Goal: Transaction & Acquisition: Book appointment/travel/reservation

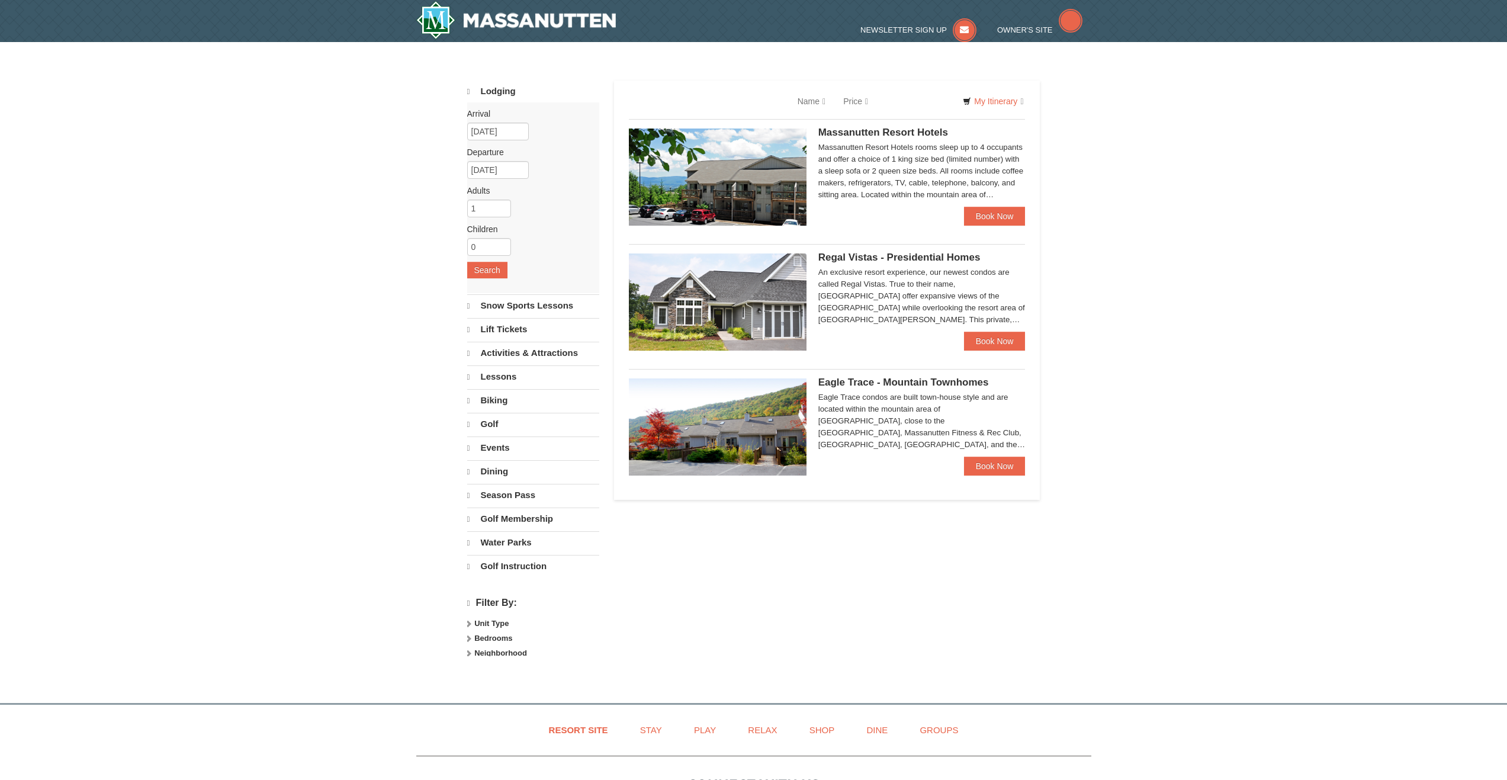
select select "9"
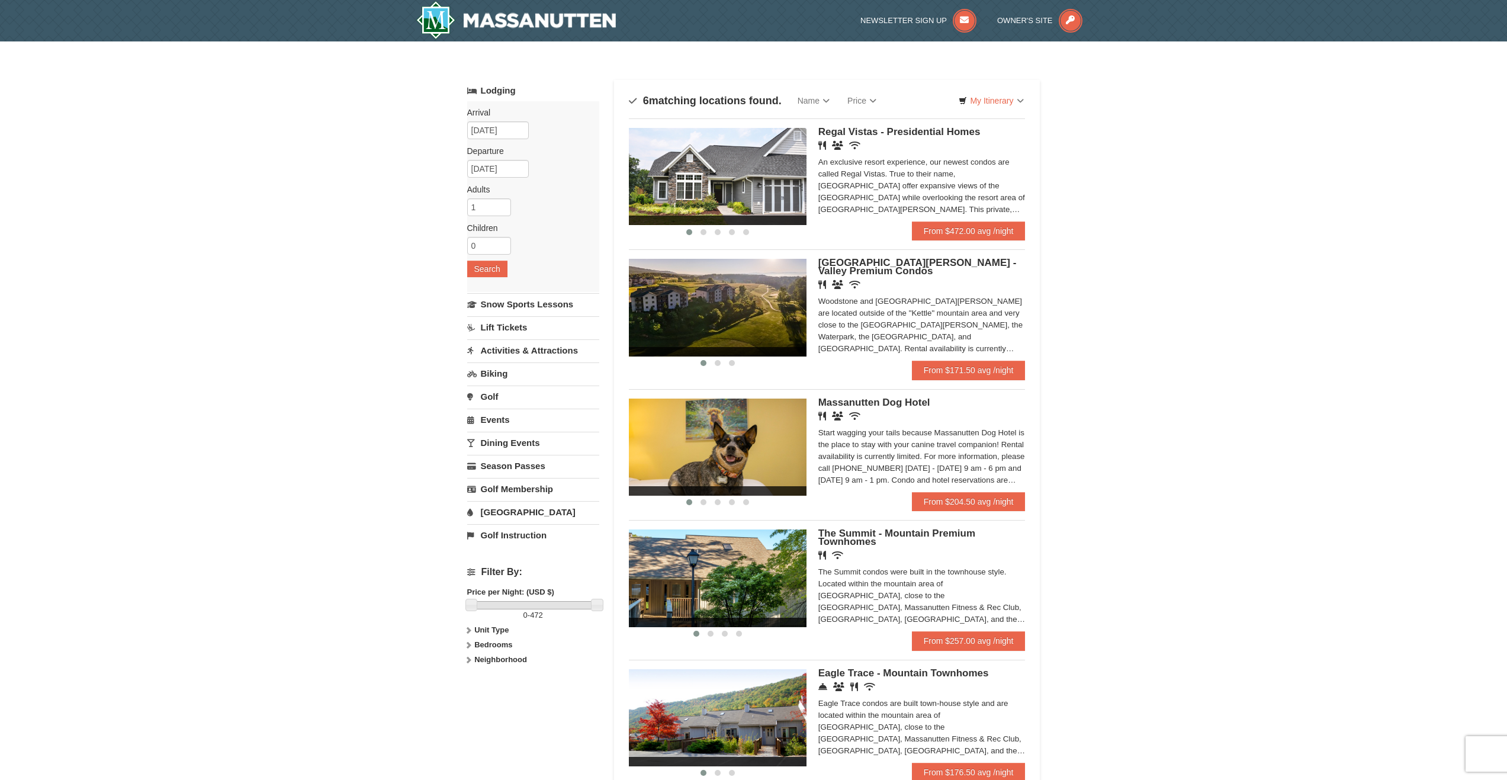
click at [847, 260] on span "[GEOGRAPHIC_DATA][PERSON_NAME] - Valley Premium Condos" at bounding box center [917, 267] width 198 height 20
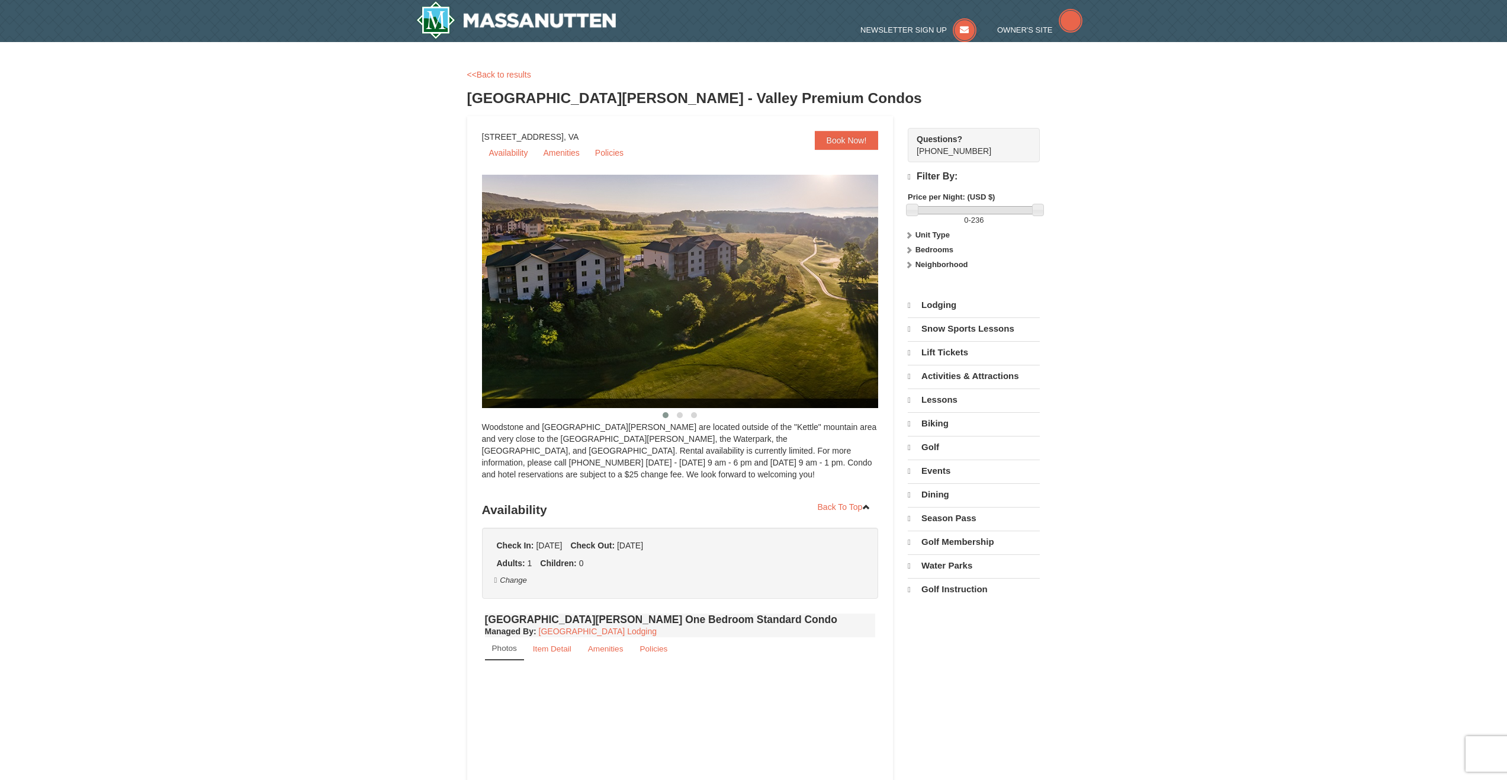
select select "9"
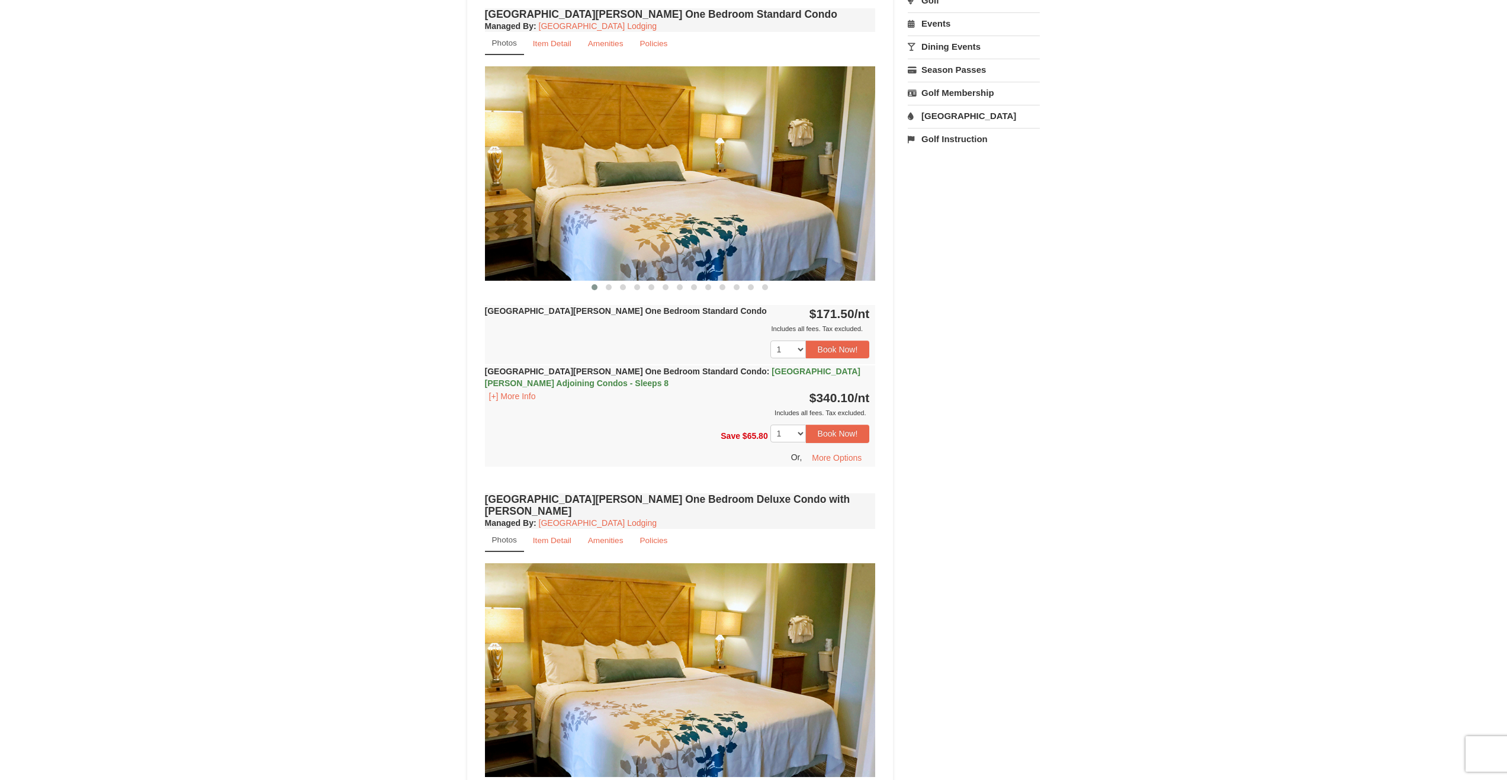
scroll to position [355, 0]
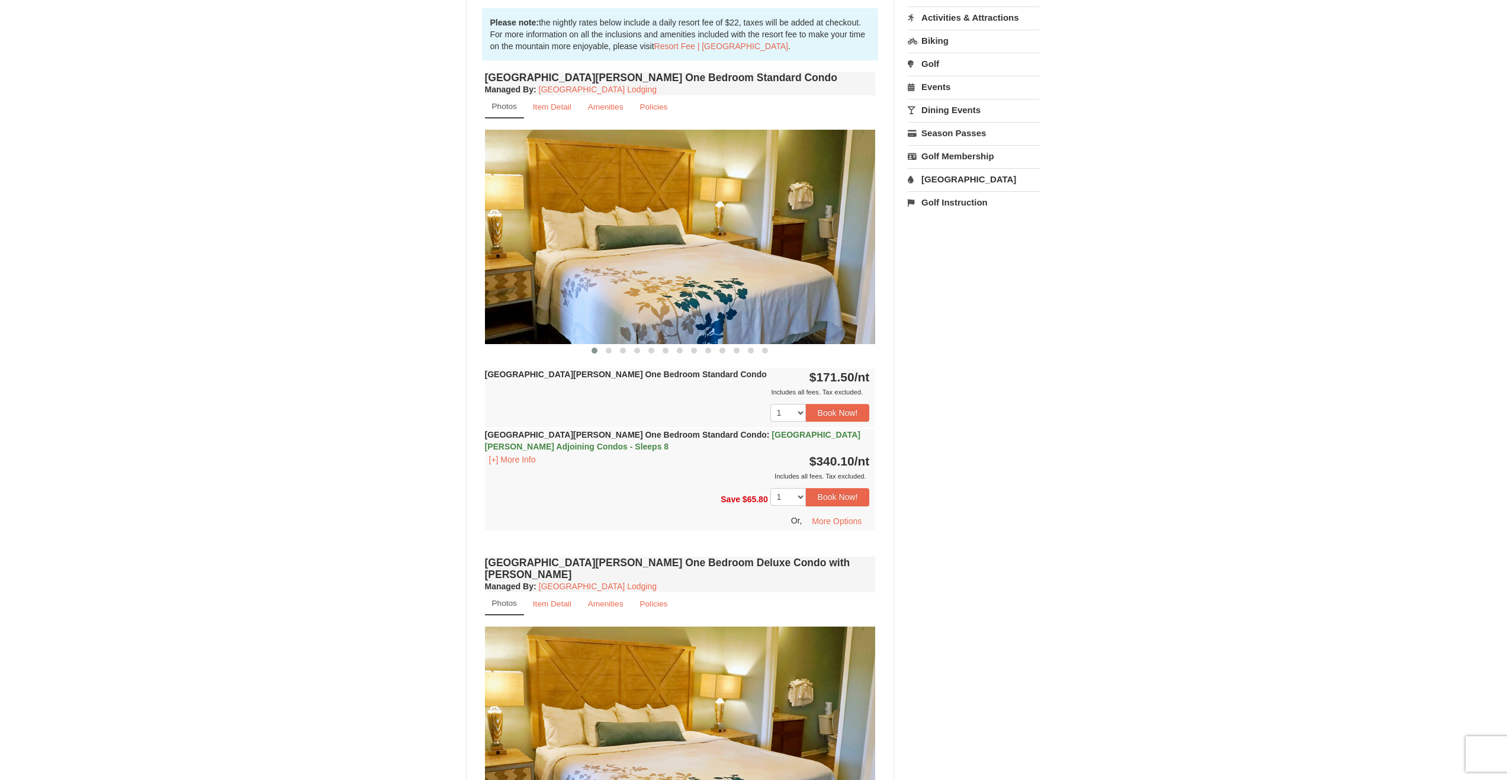
click at [815, 263] on img at bounding box center [680, 237] width 391 height 214
click at [610, 352] on span at bounding box center [609, 351] width 6 height 6
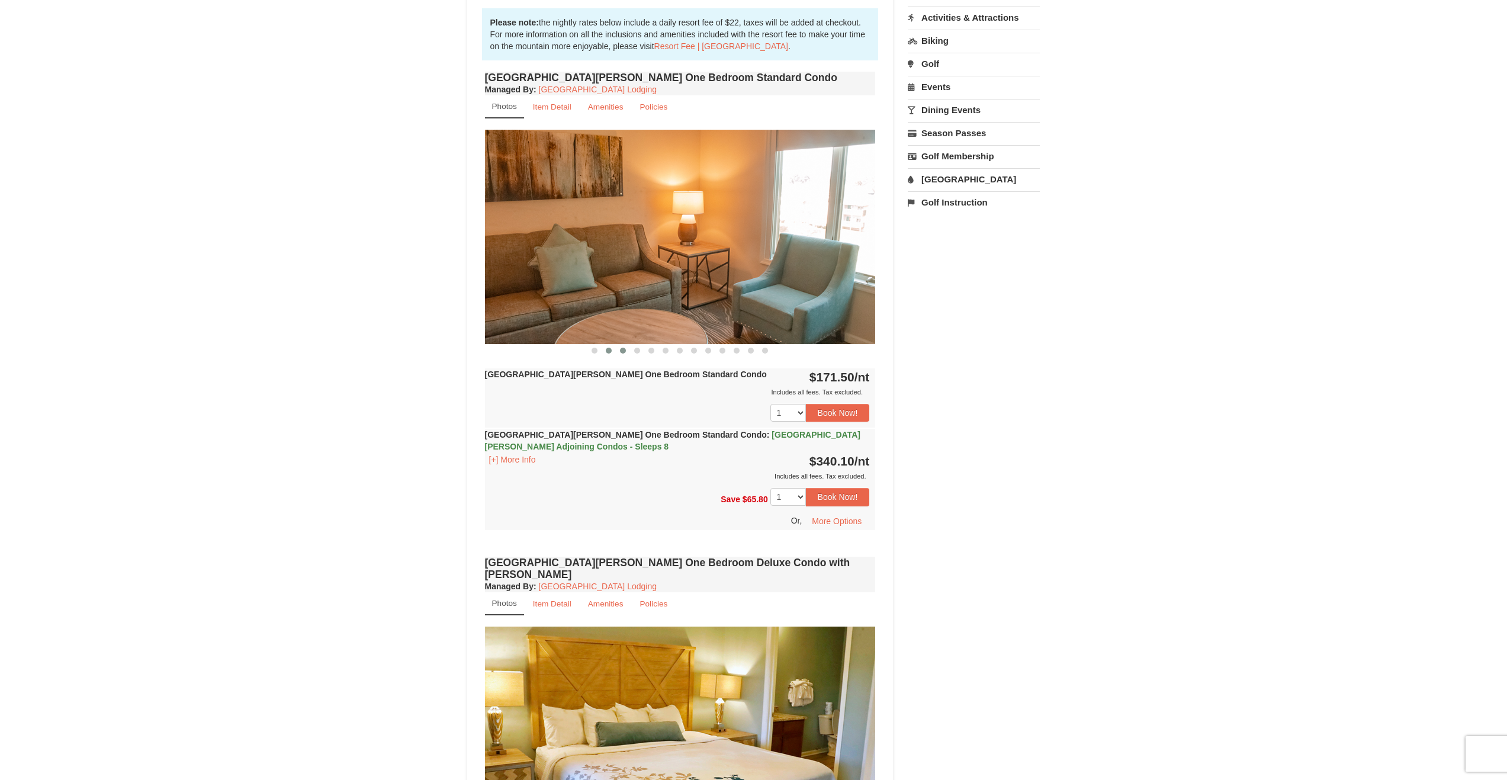
click at [623, 349] on span at bounding box center [623, 351] width 6 height 6
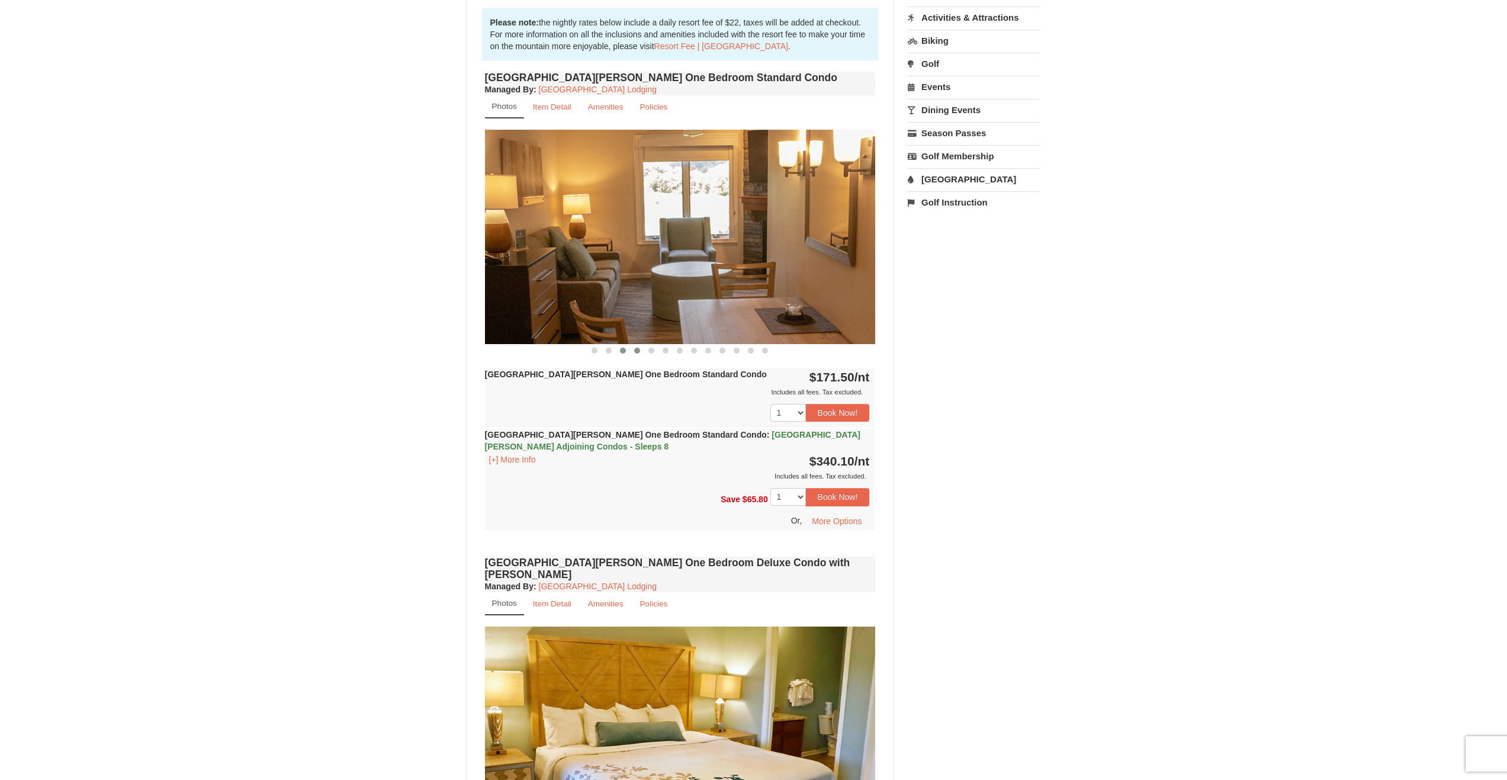
click at [638, 352] on span at bounding box center [637, 351] width 6 height 6
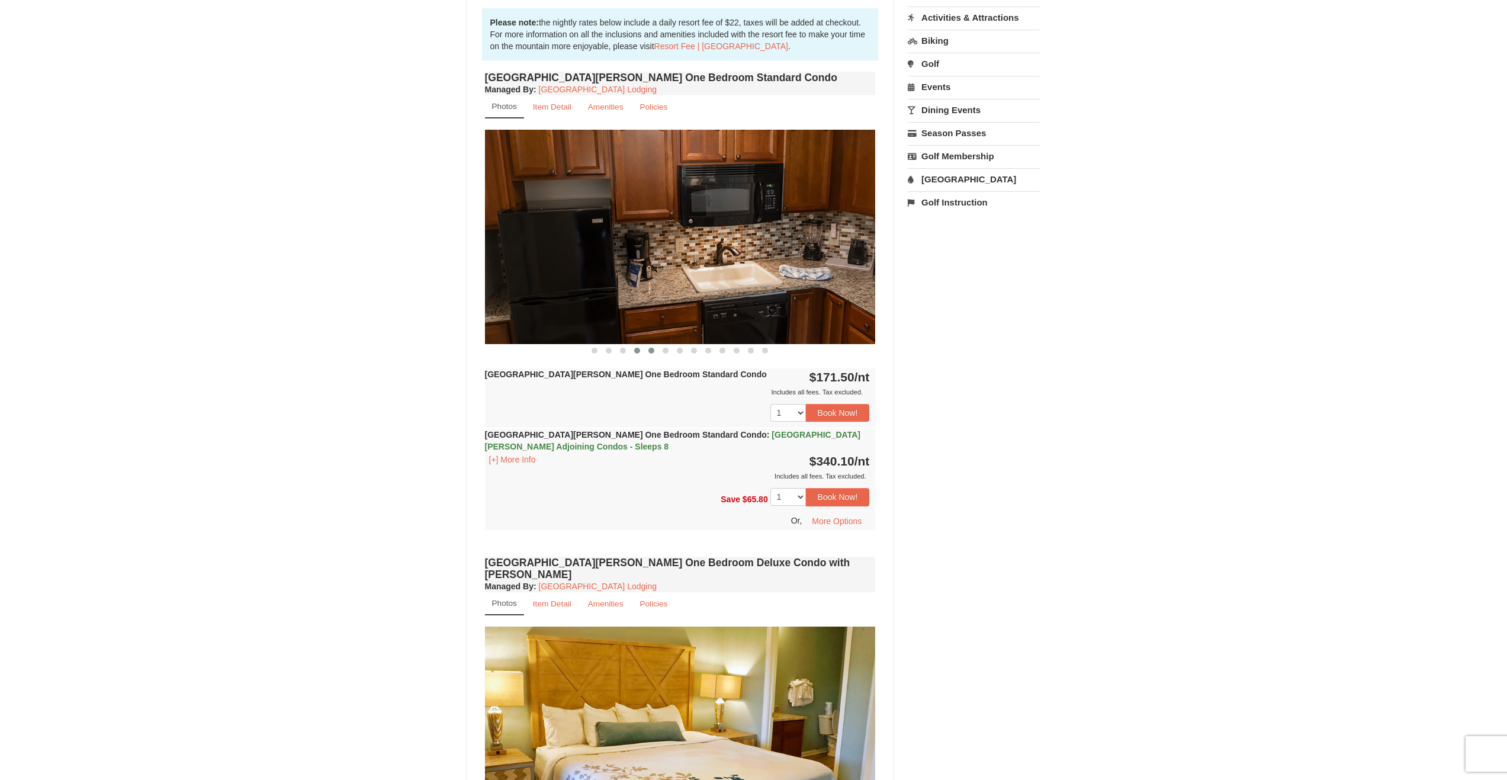
click at [652, 351] on span at bounding box center [651, 351] width 6 height 6
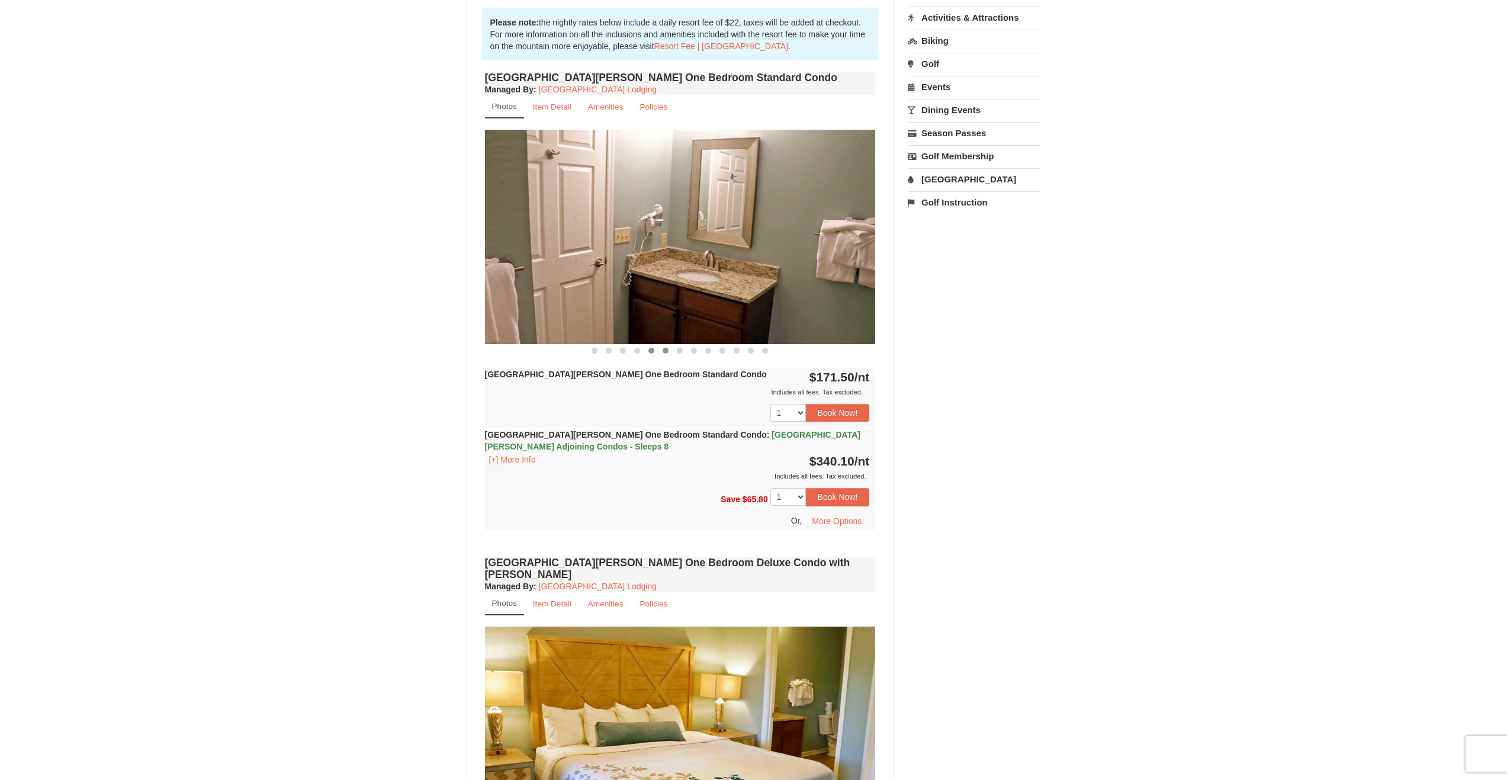
click at [665, 351] on span at bounding box center [666, 351] width 6 height 6
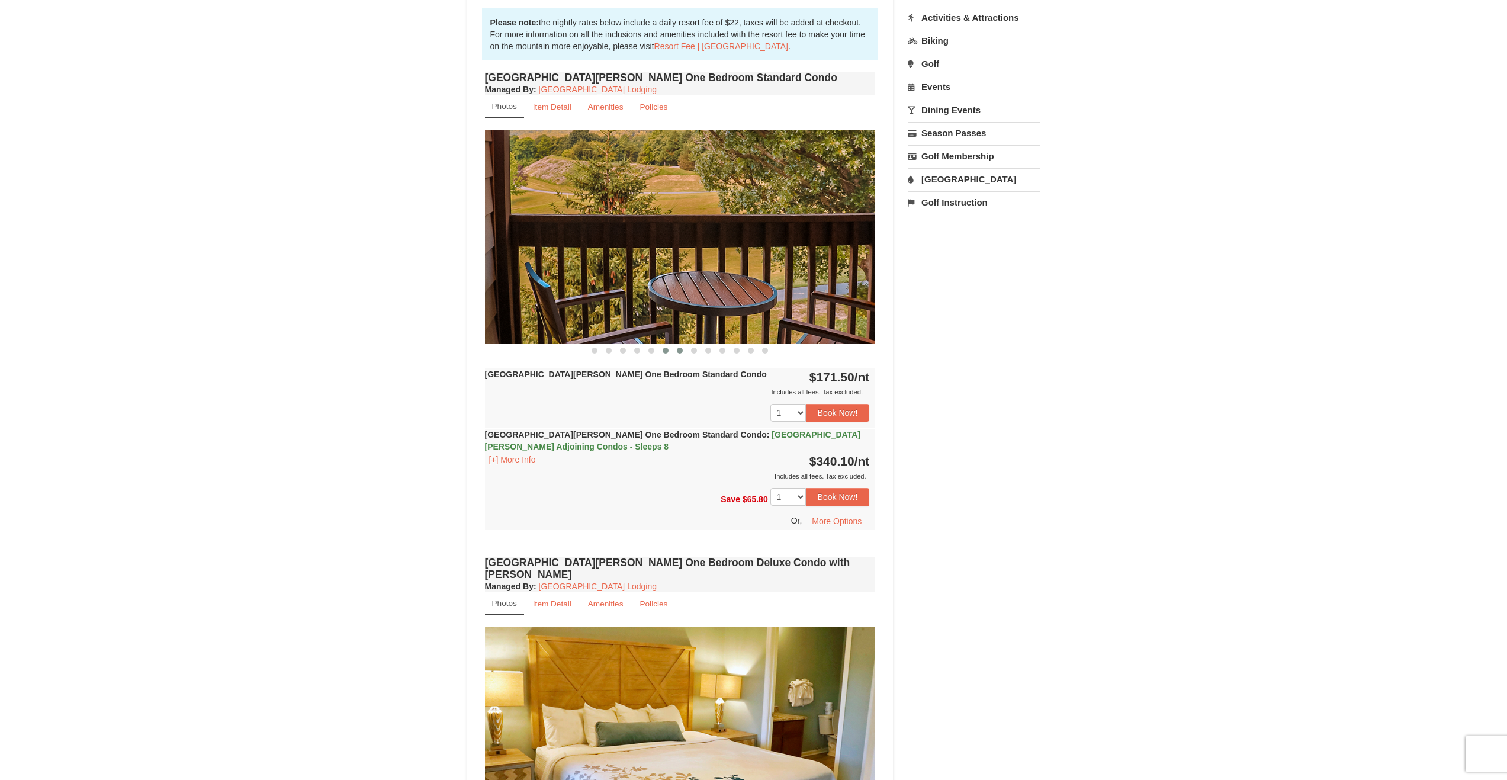
click at [680, 351] on span at bounding box center [680, 351] width 6 height 6
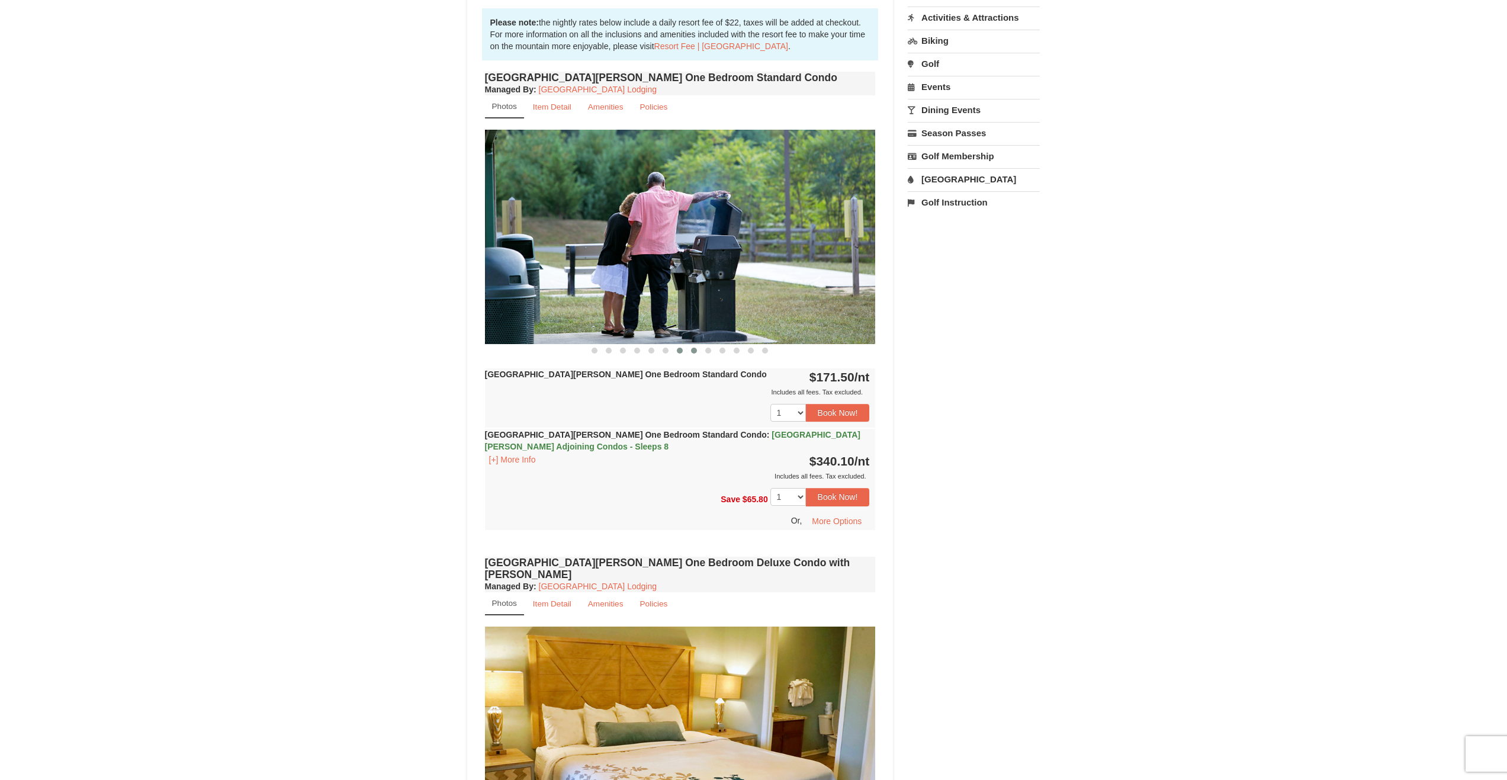
click at [695, 351] on span at bounding box center [694, 351] width 6 height 6
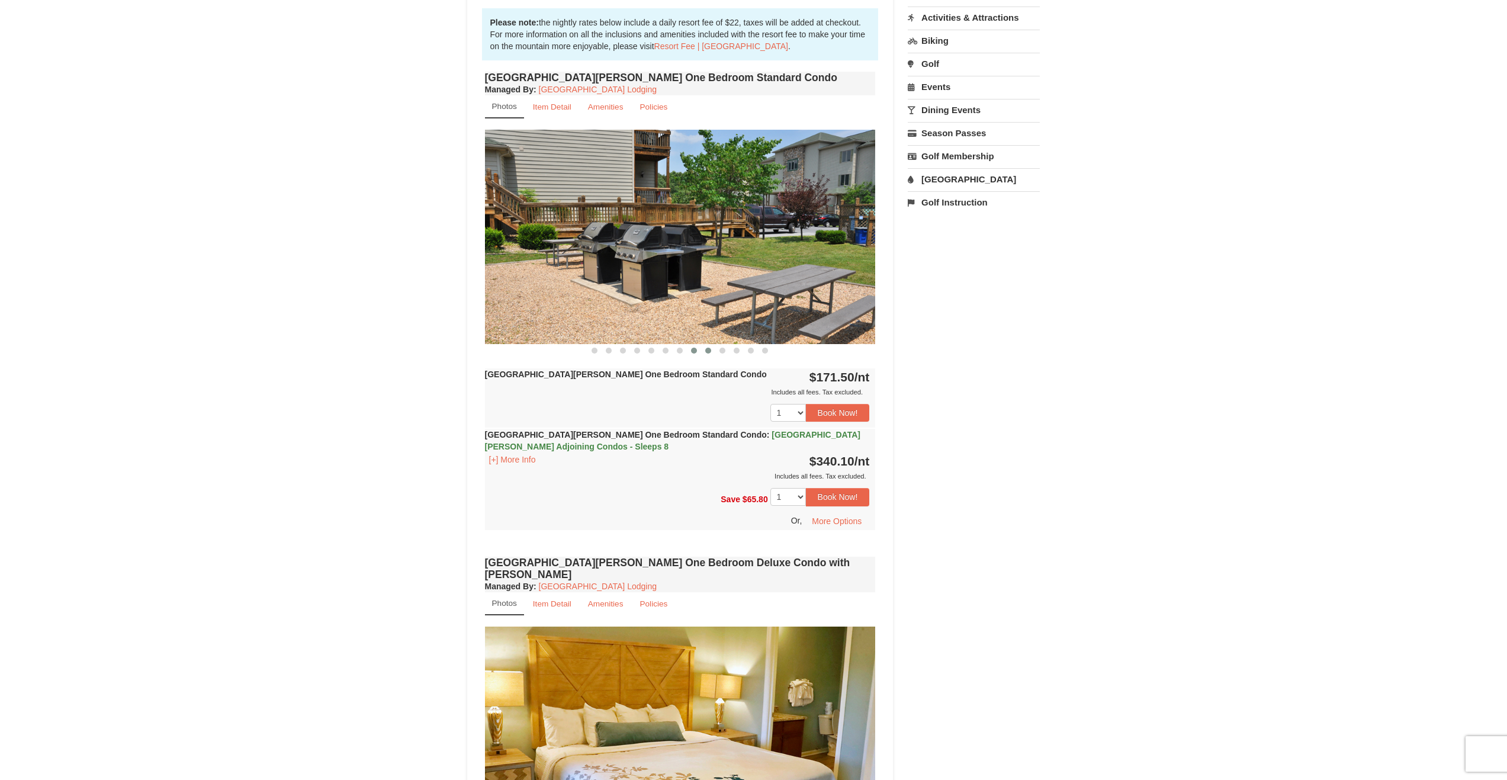
click at [708, 350] on span at bounding box center [708, 351] width 6 height 6
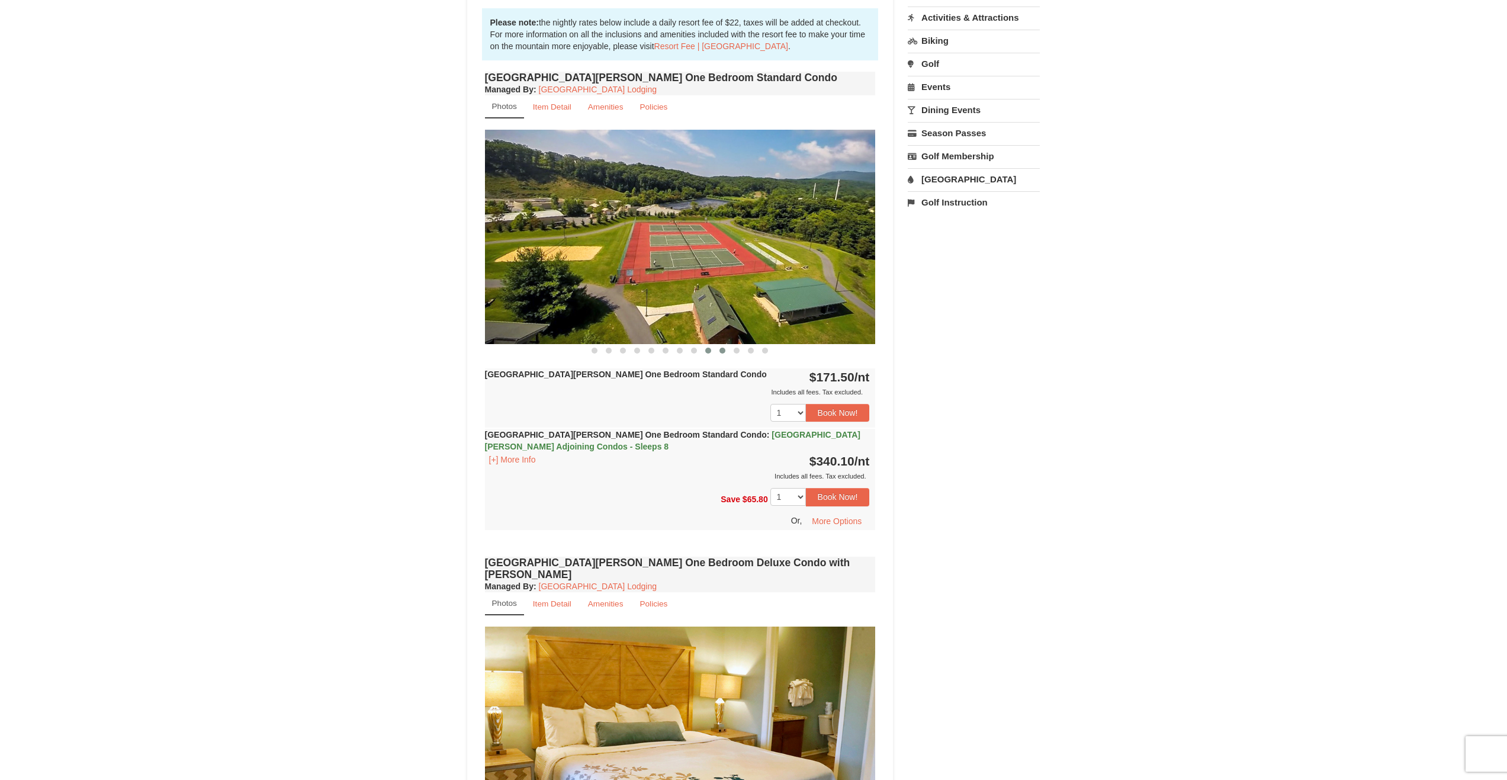
click at [722, 351] on span at bounding box center [722, 351] width 6 height 6
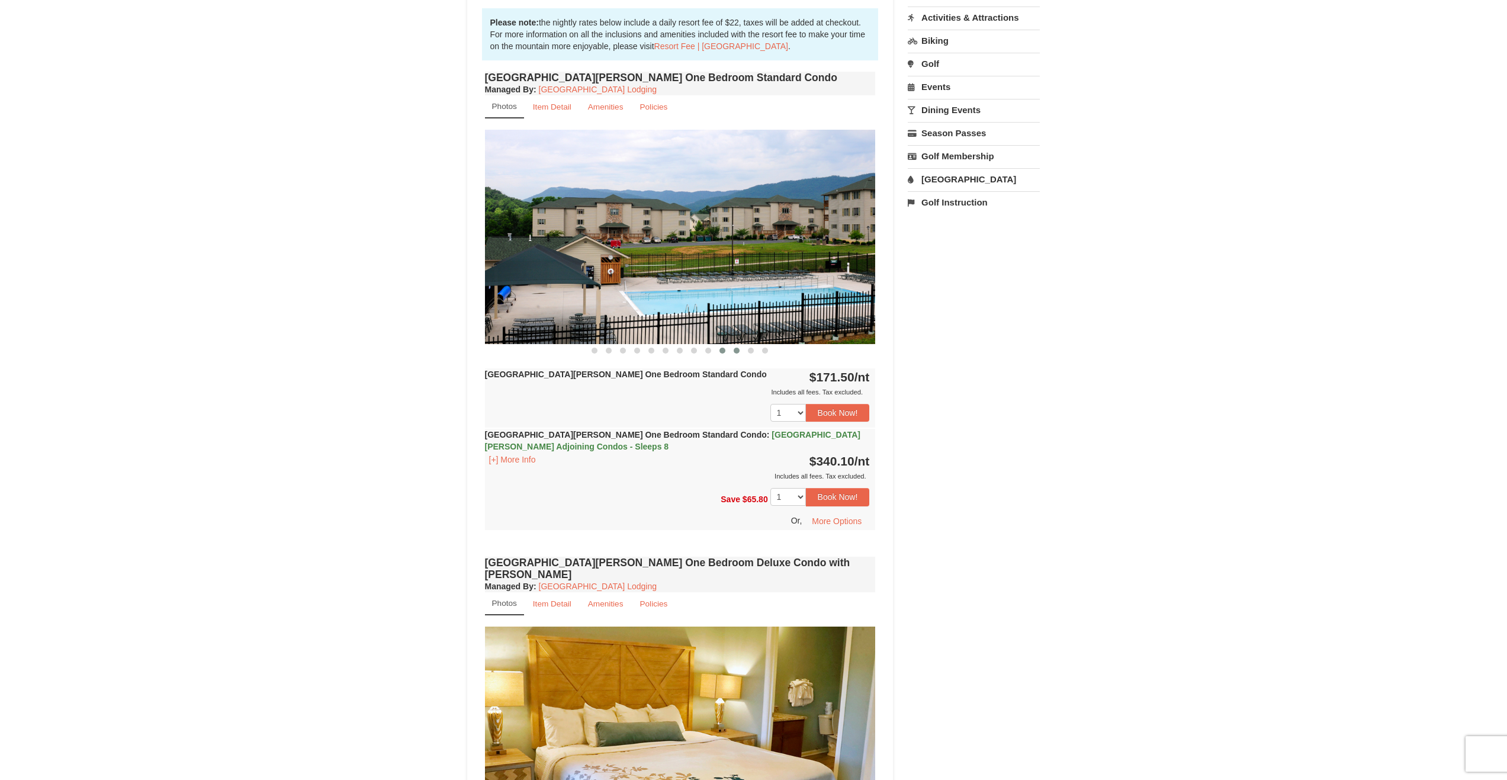
click at [737, 351] on span at bounding box center [737, 351] width 6 height 6
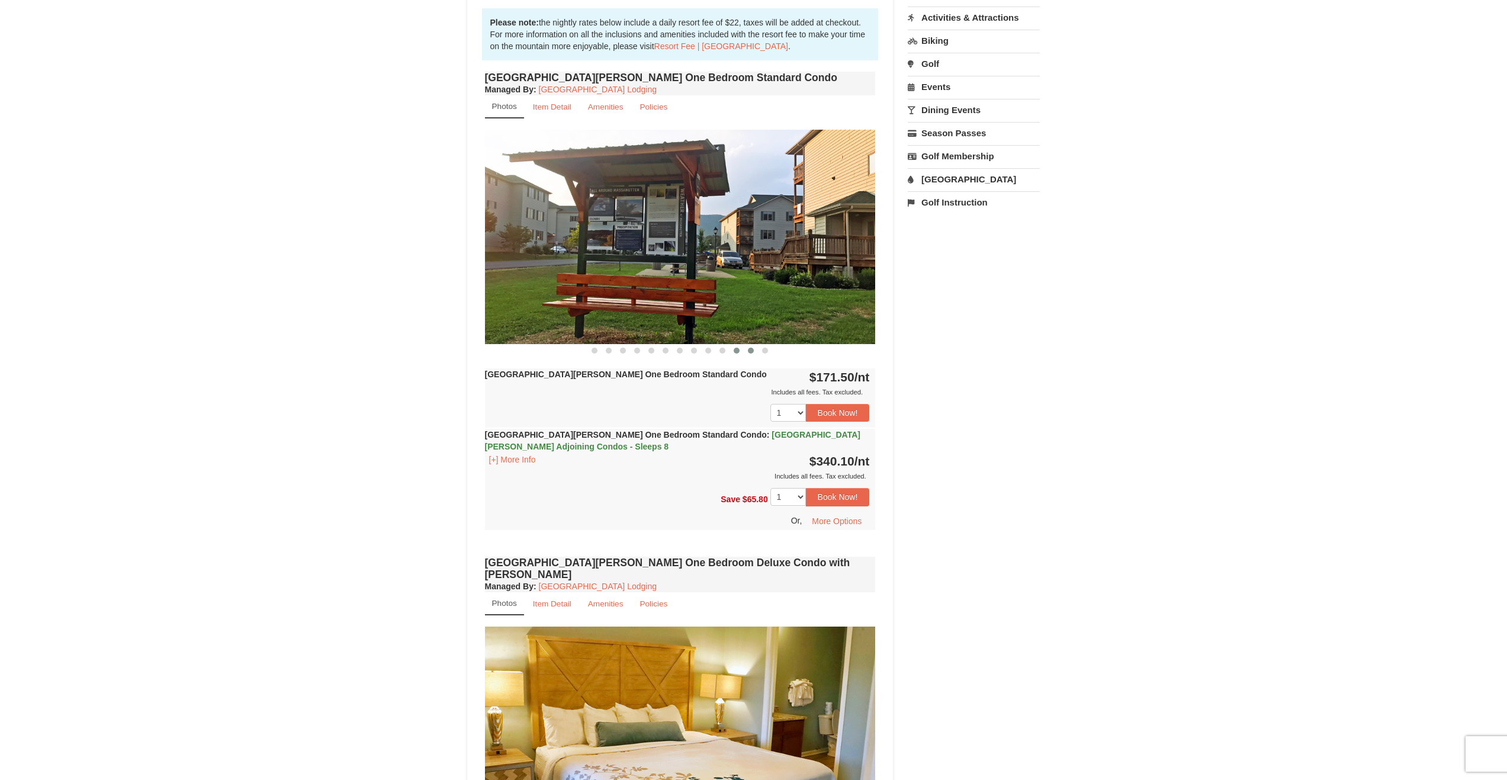
click at [751, 349] on span at bounding box center [751, 351] width 6 height 6
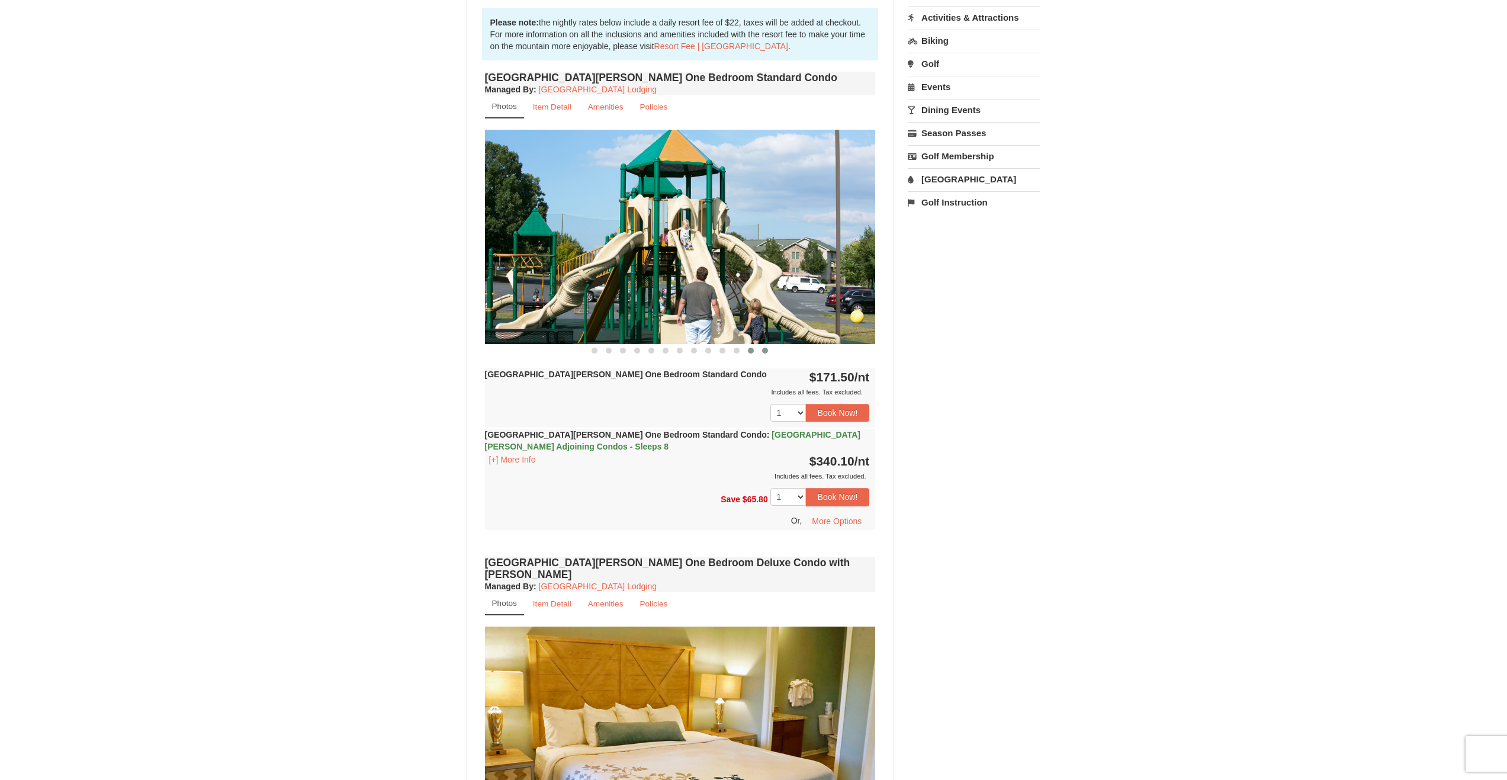
click at [767, 350] on span at bounding box center [765, 351] width 6 height 6
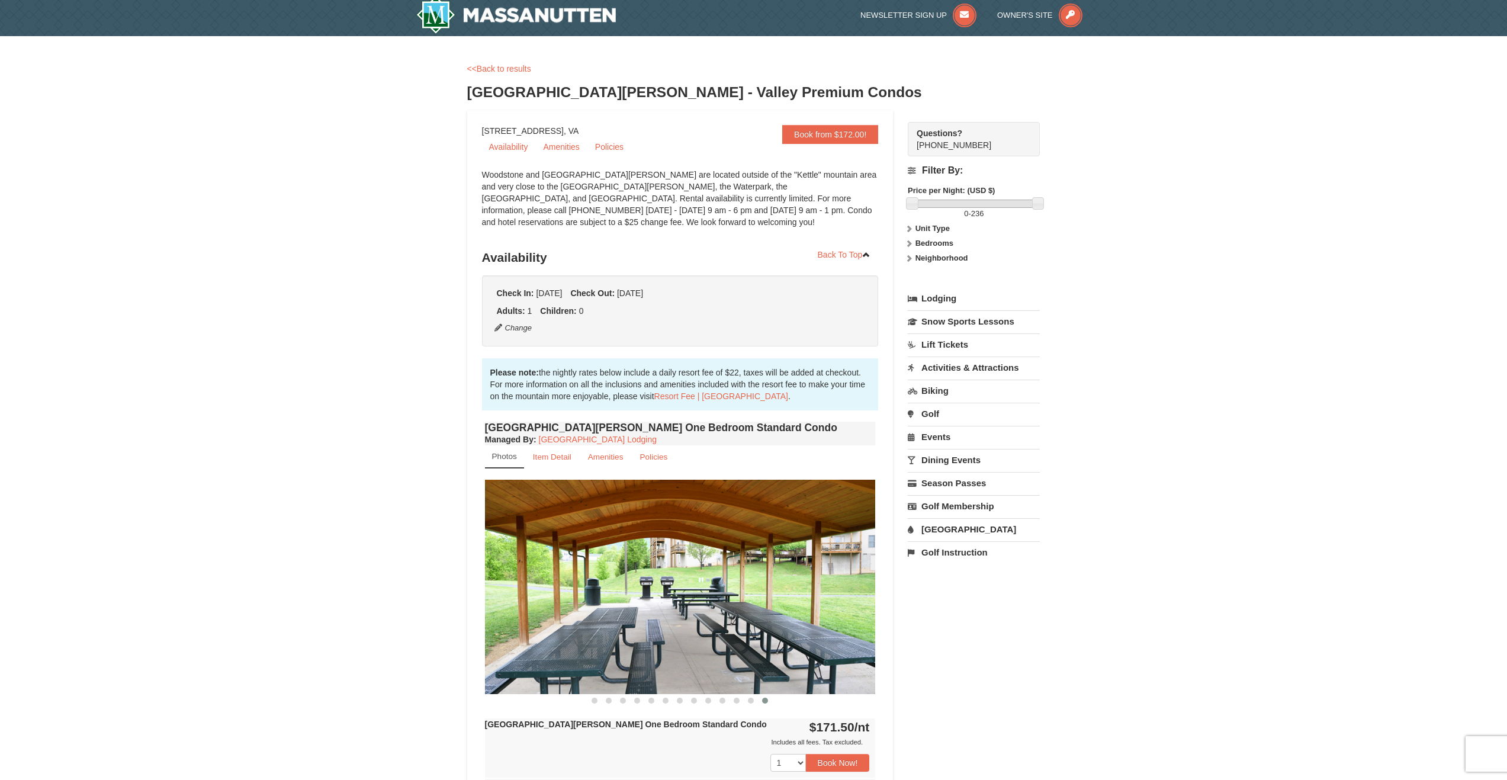
scroll to position [0, 0]
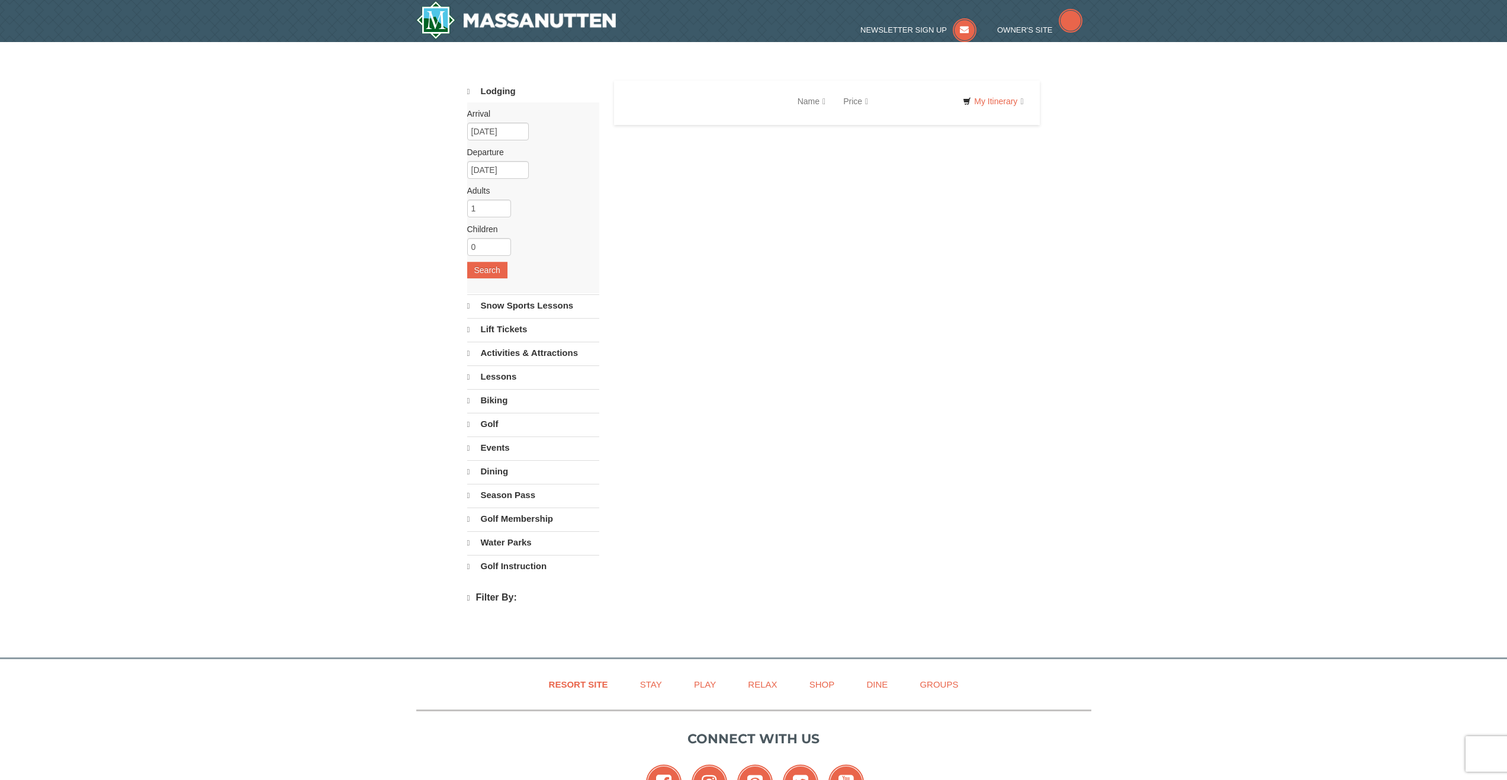
select select "9"
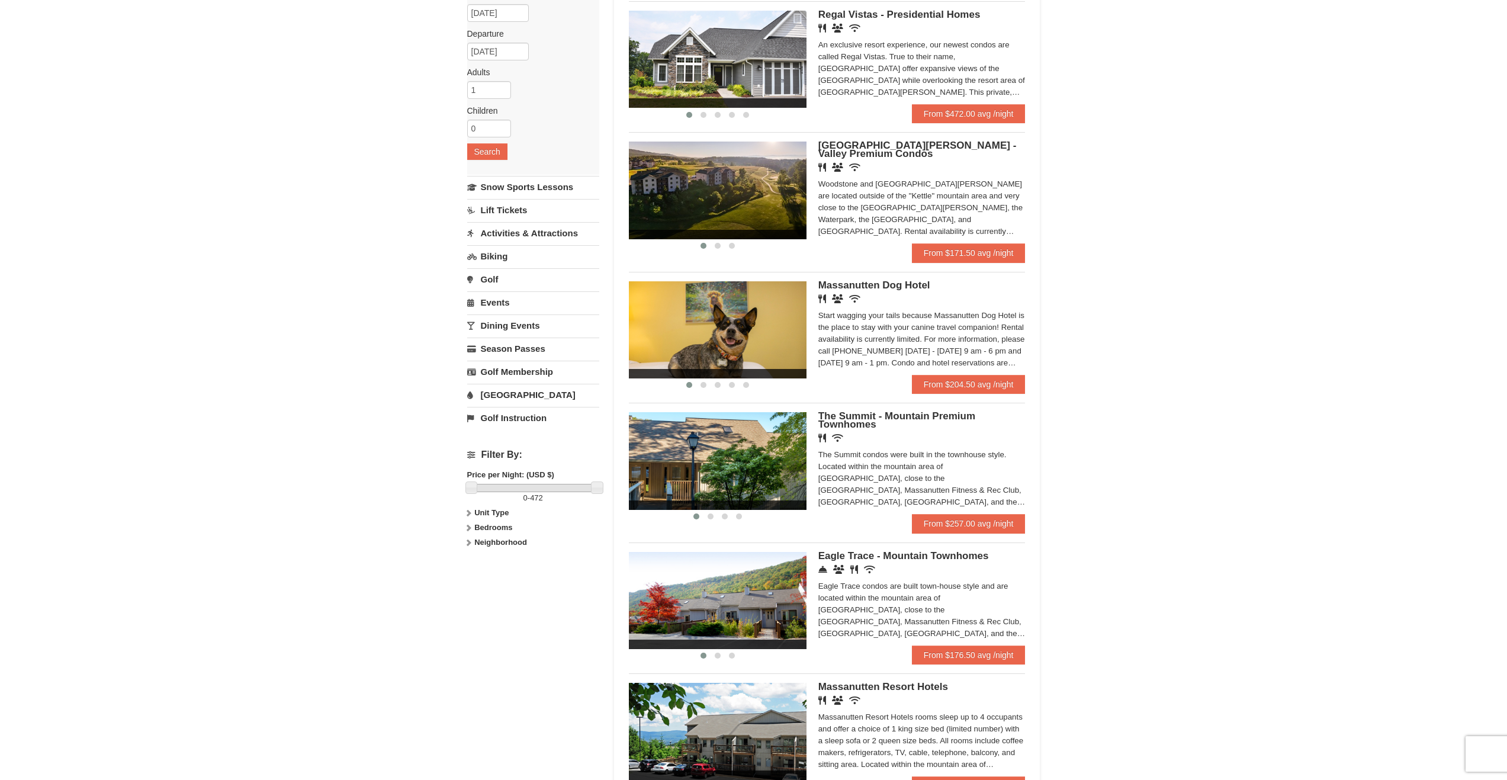
scroll to position [118, 0]
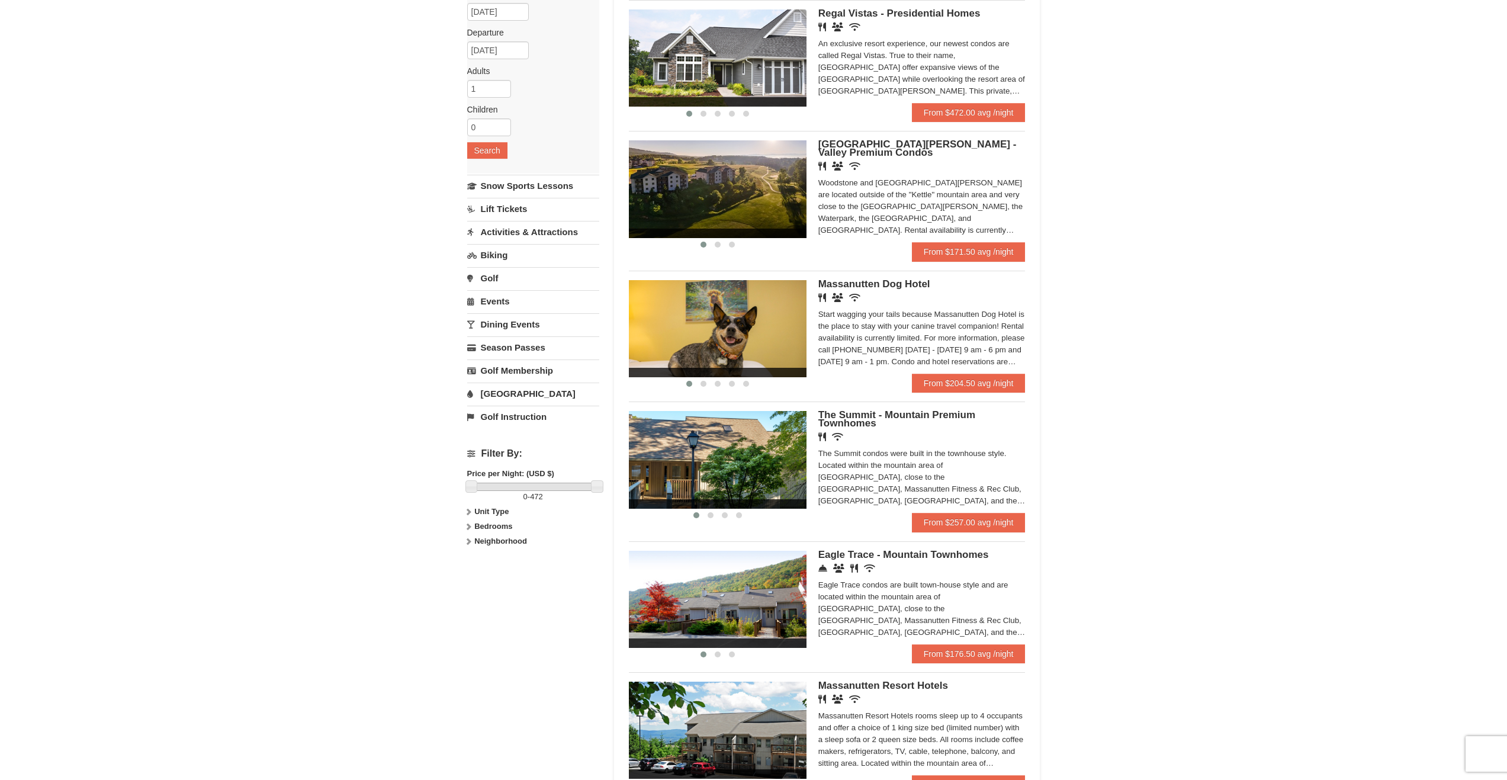
click at [917, 552] on span "Eagle Trace - Mountain Townhomes" at bounding box center [903, 554] width 171 height 11
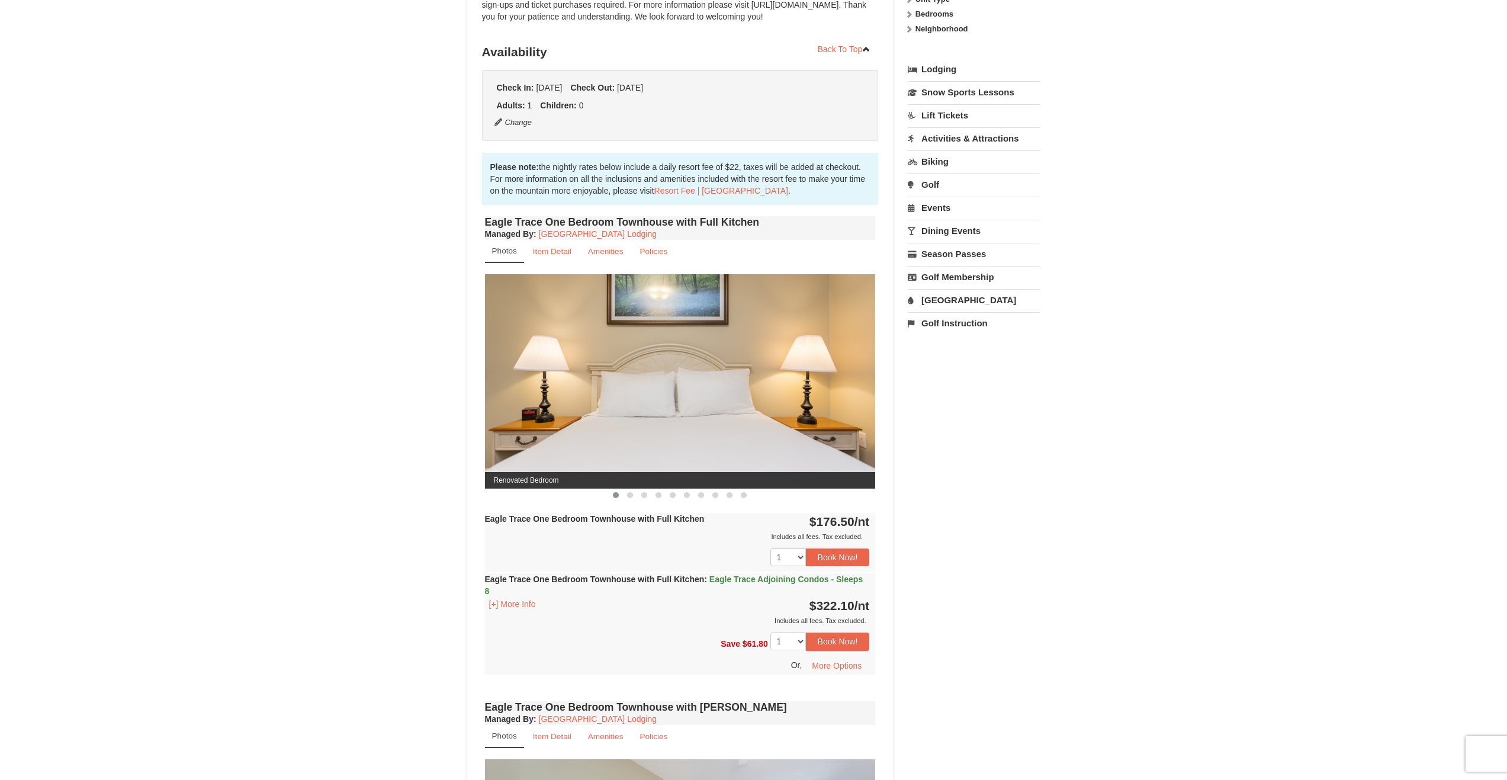
scroll to position [237, 0]
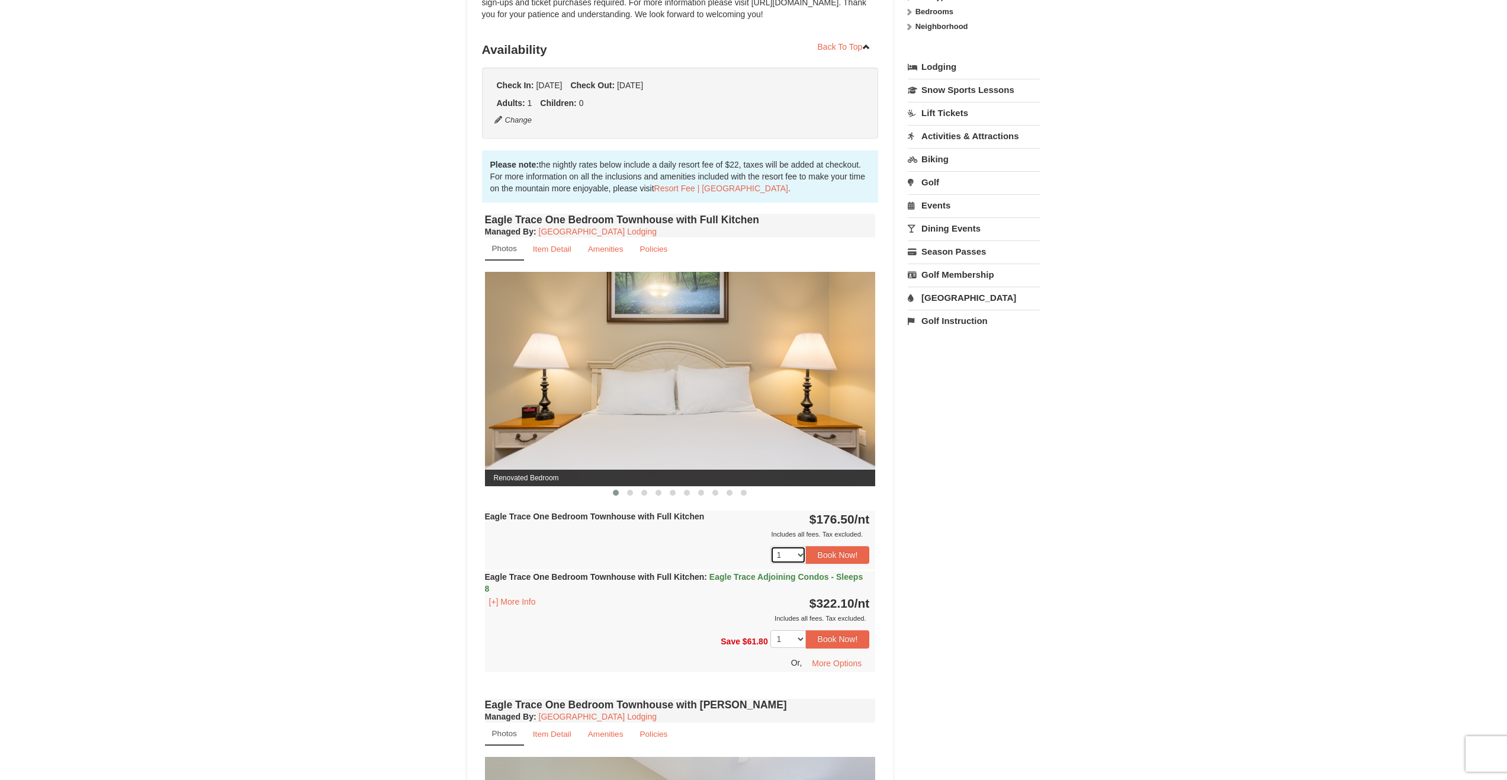
click at [800, 554] on select "1 2 3 4 5 6 7 8 9 10 11 12 13 14 15 16 17 18" at bounding box center [788, 555] width 36 height 18
click at [802, 551] on select "1 2 3 4 5 6 7 8 9 10 11 12 13 14 15 16 17 18" at bounding box center [788, 555] width 36 height 18
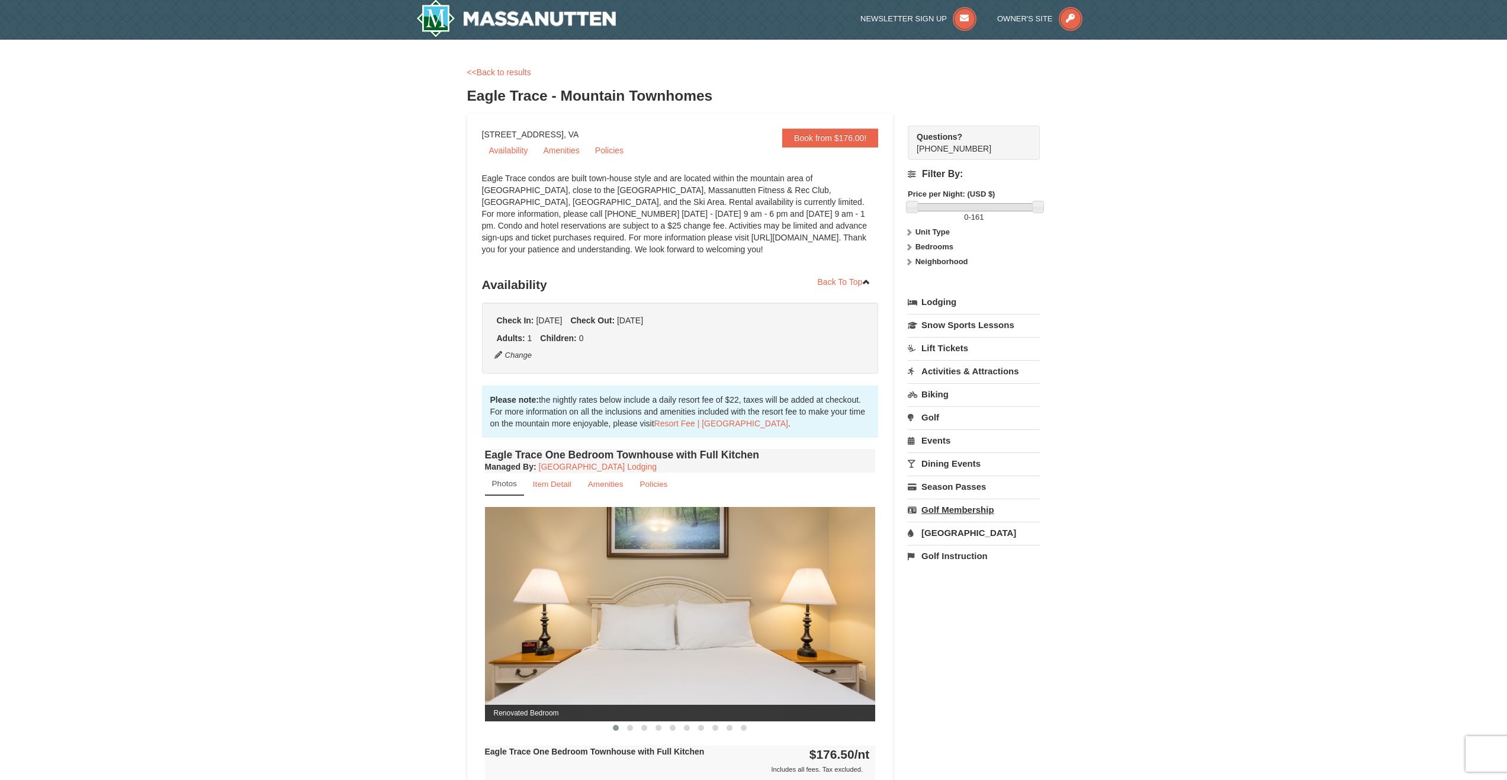
scroll to position [0, 0]
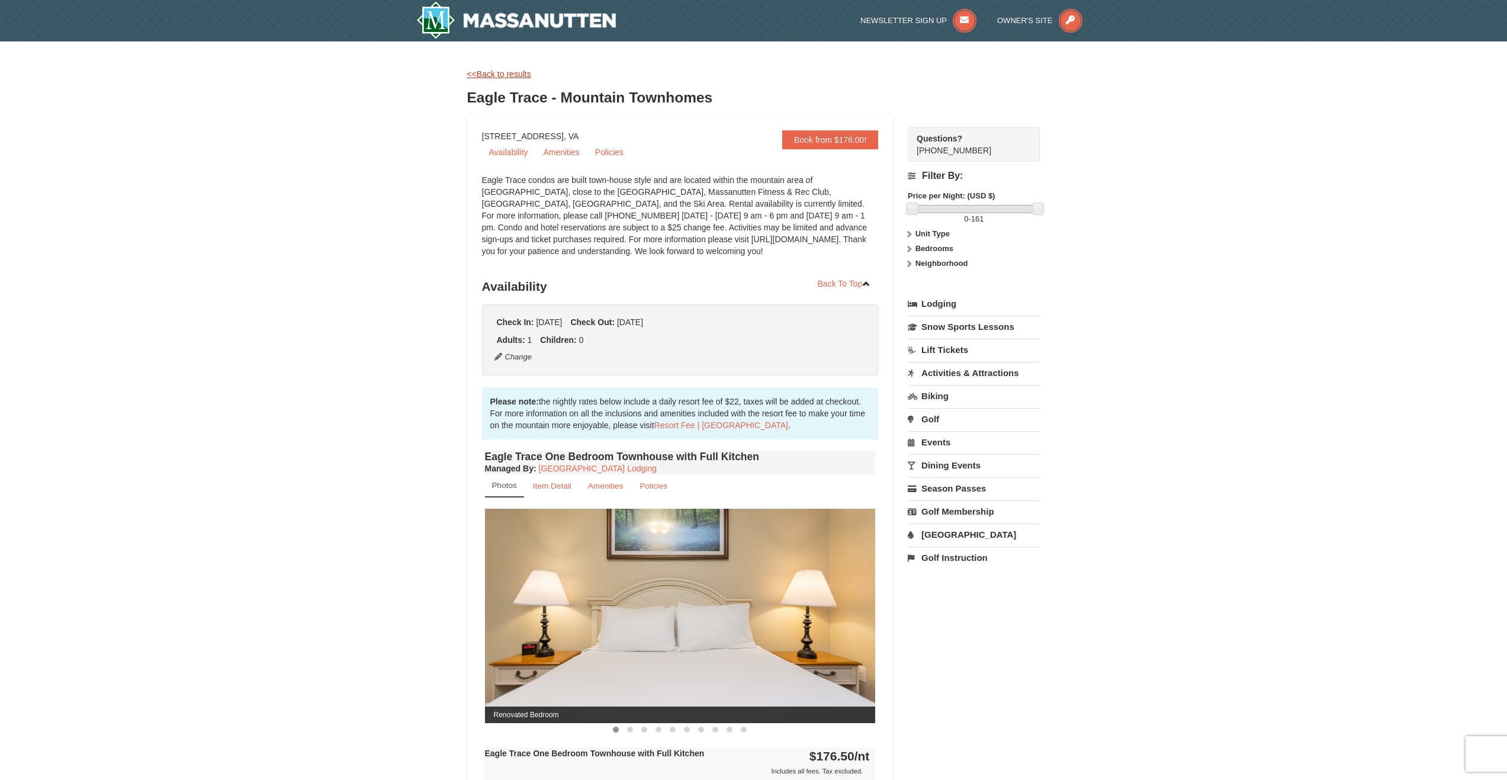
click at [496, 71] on link "<<Back to results" at bounding box center [499, 73] width 64 height 9
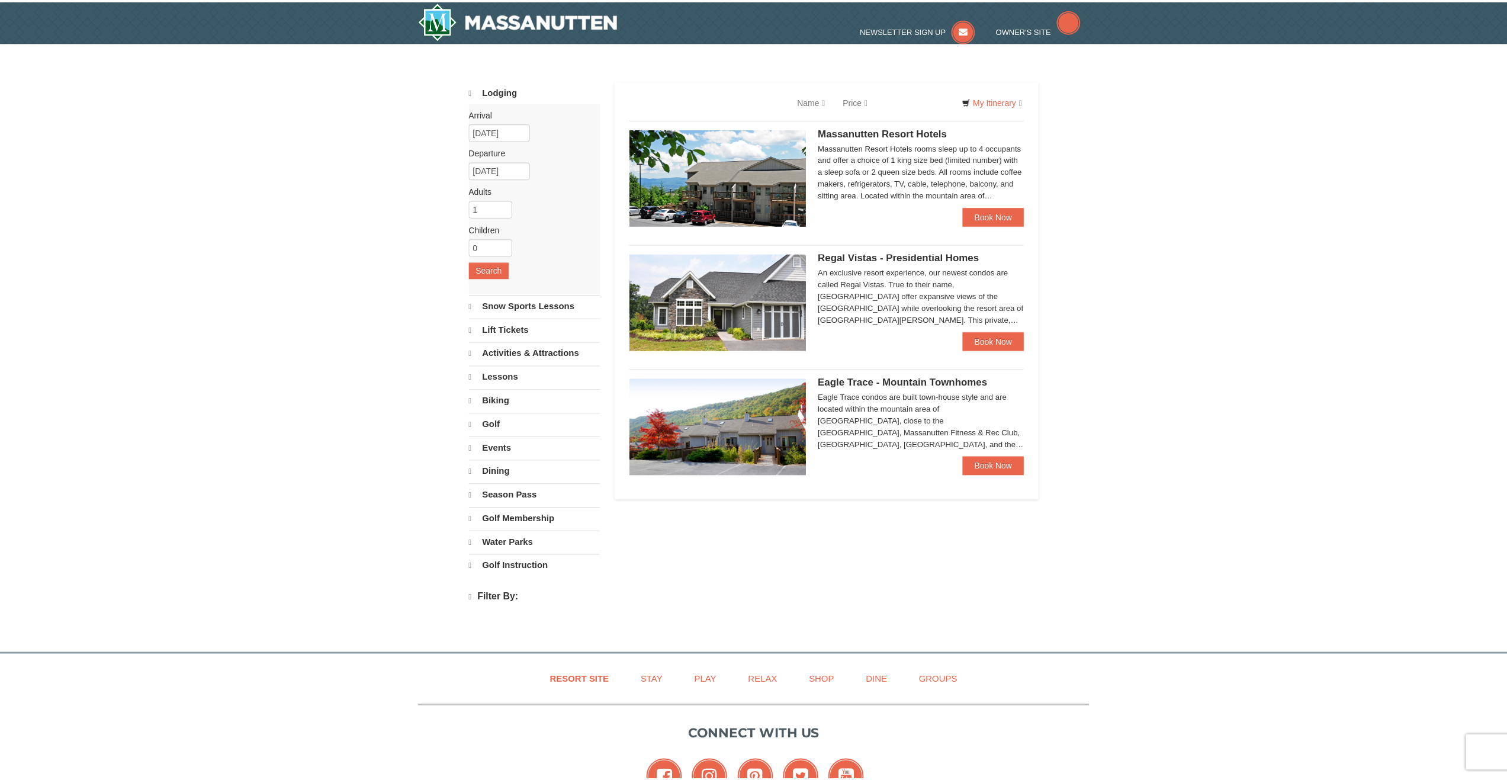
scroll to position [118, 0]
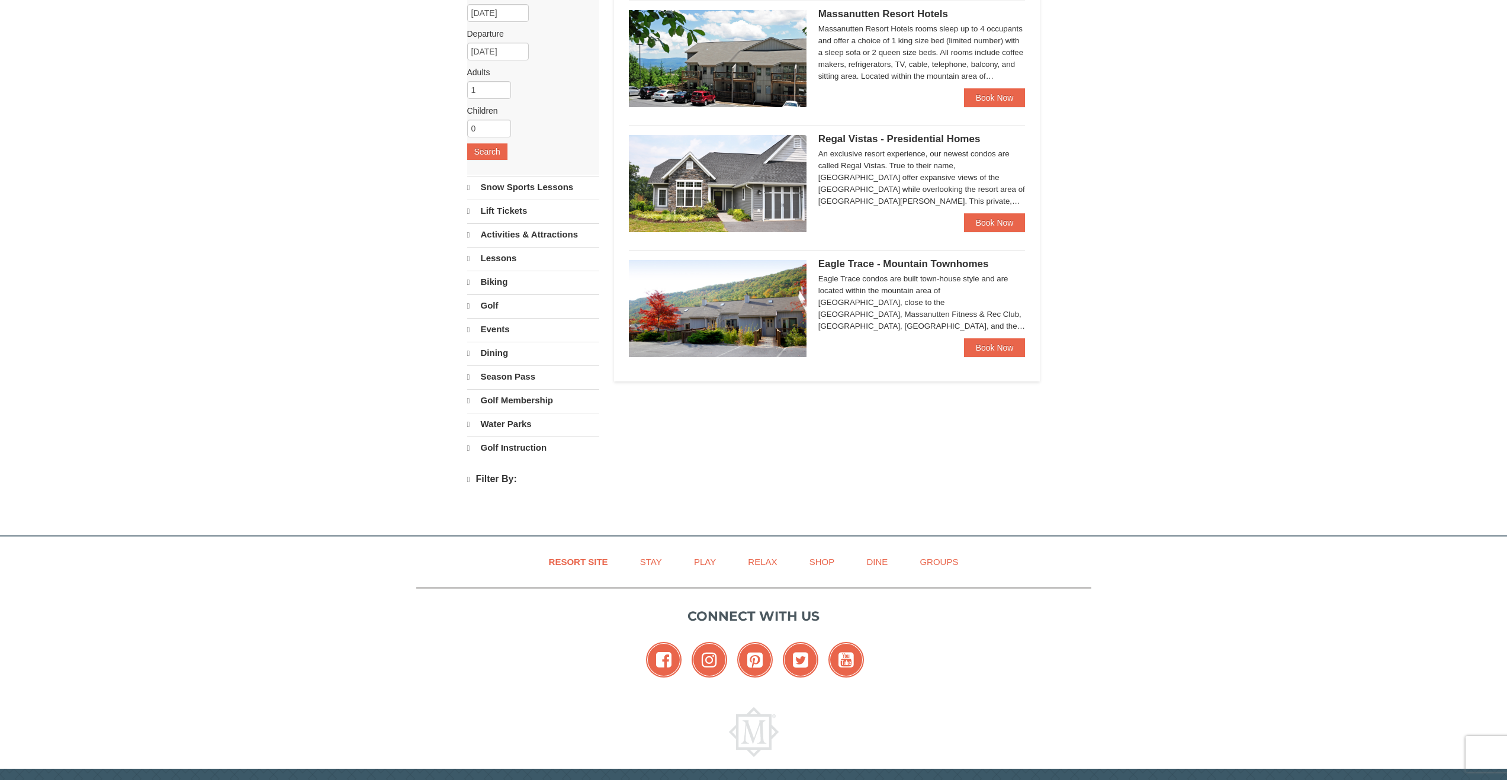
select select "9"
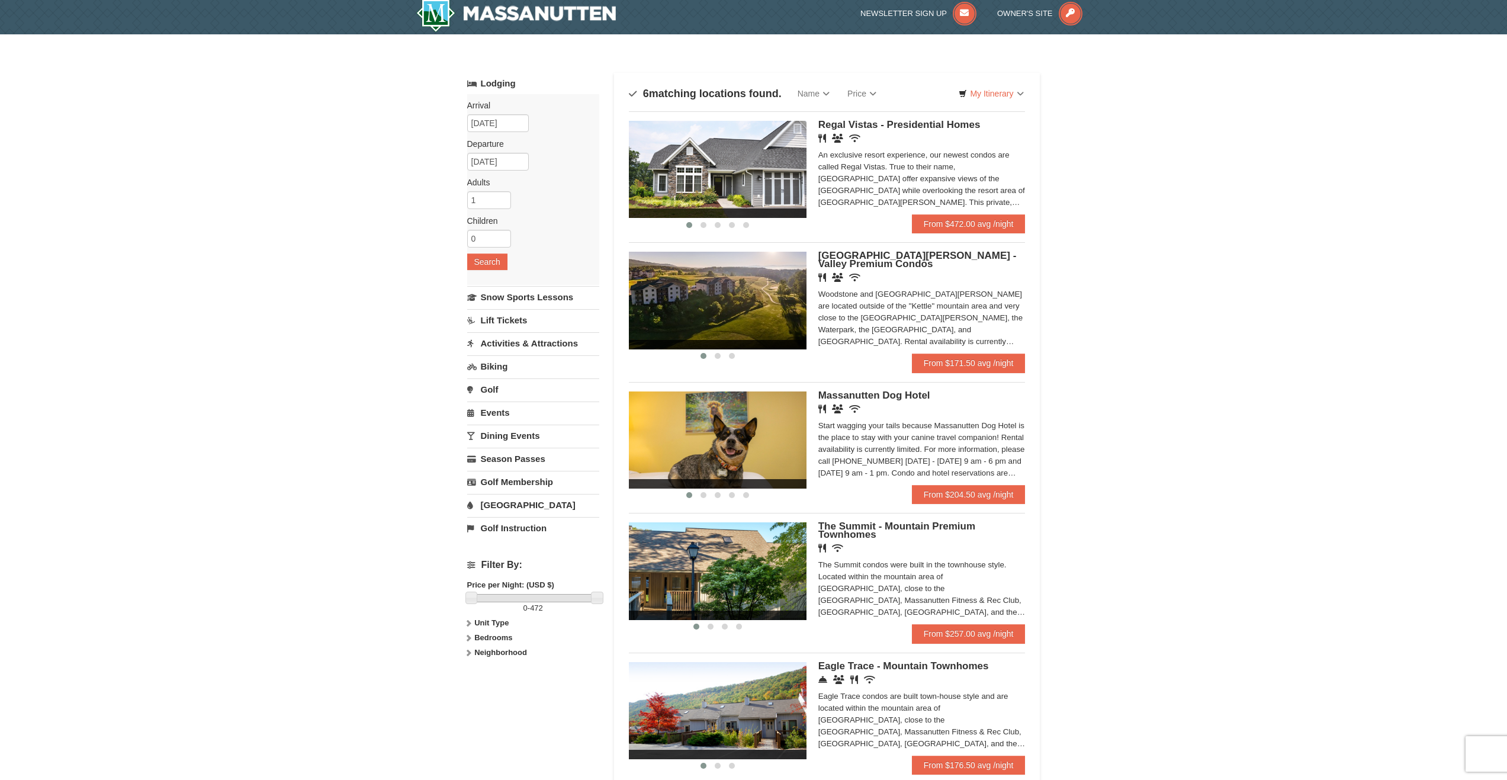
scroll to position [0, 0]
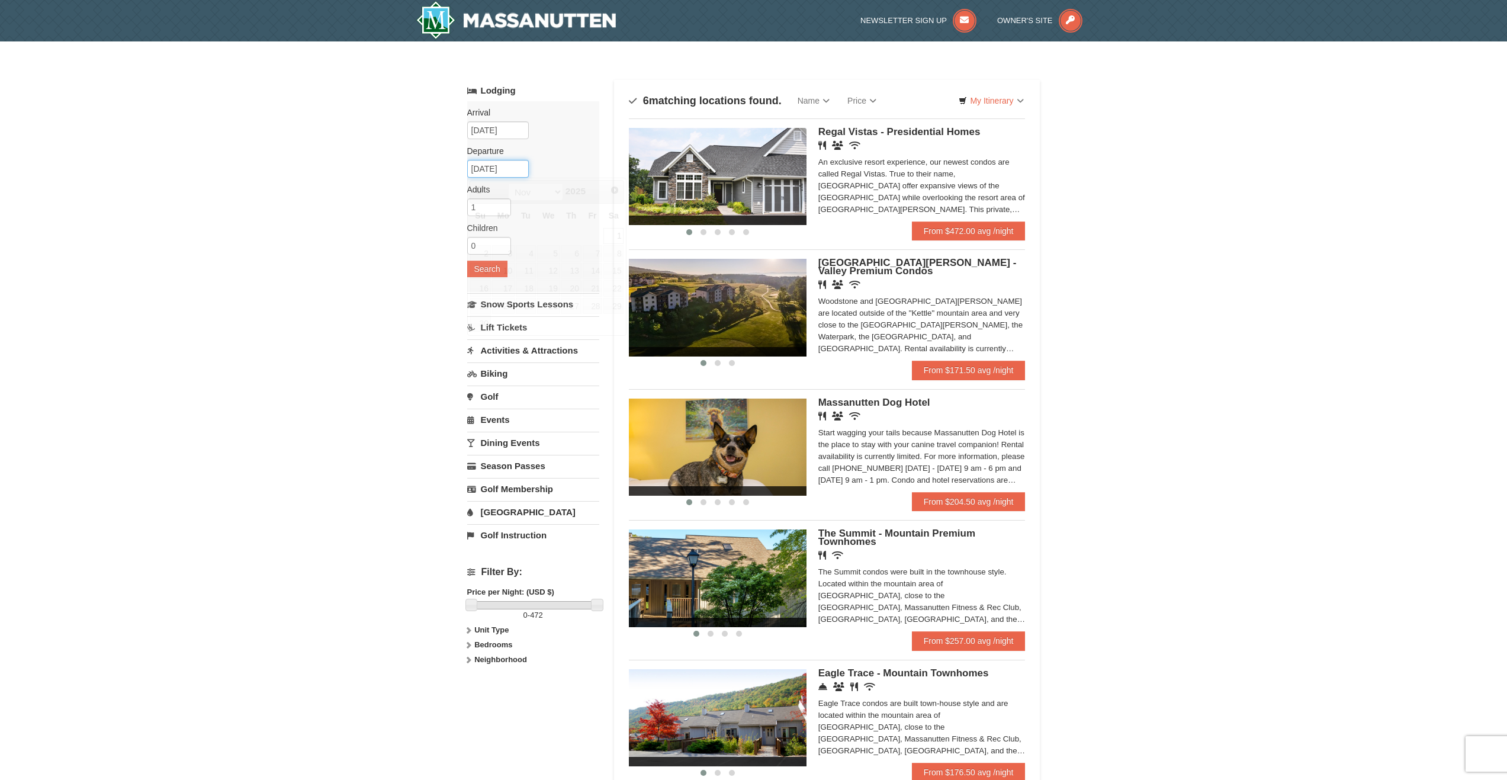
click at [519, 169] on input "11/01/2025" at bounding box center [498, 169] width 62 height 18
click at [481, 250] on link "2" at bounding box center [480, 253] width 21 height 17
type input "[DATE]"
click at [490, 267] on button "Search" at bounding box center [487, 269] width 40 height 17
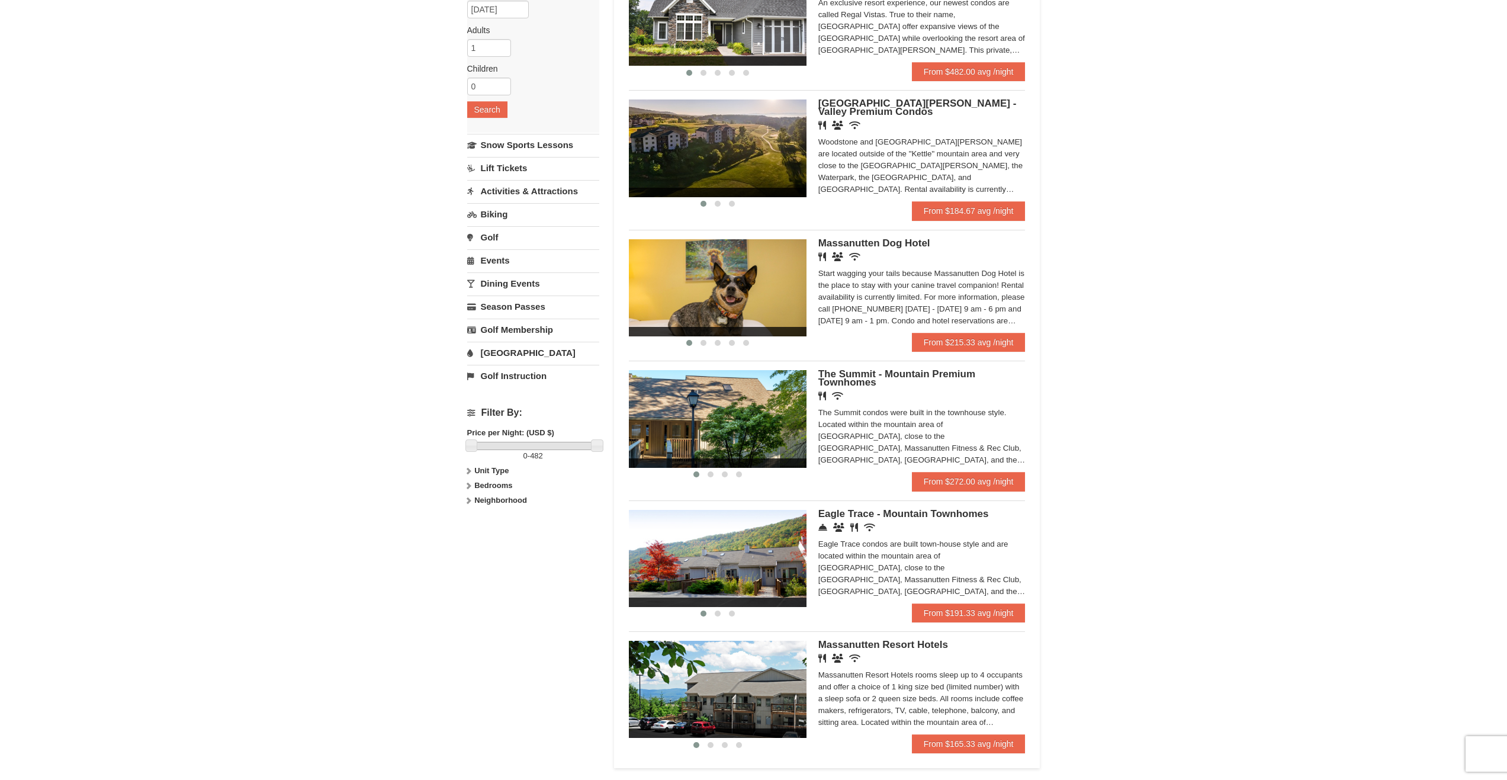
scroll to position [178, 0]
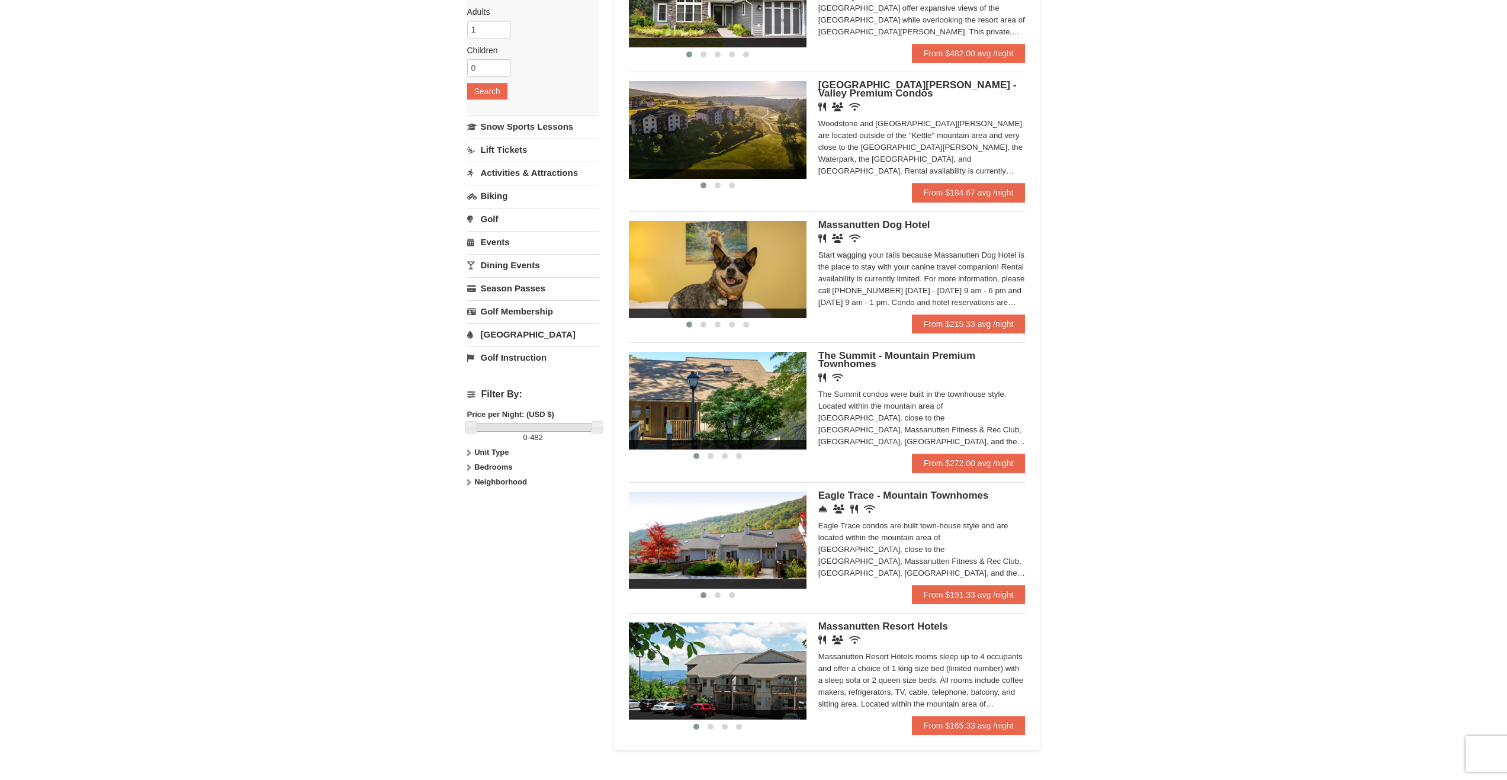
click at [899, 494] on span "Eagle Trace - Mountain Townhomes" at bounding box center [903, 495] width 171 height 11
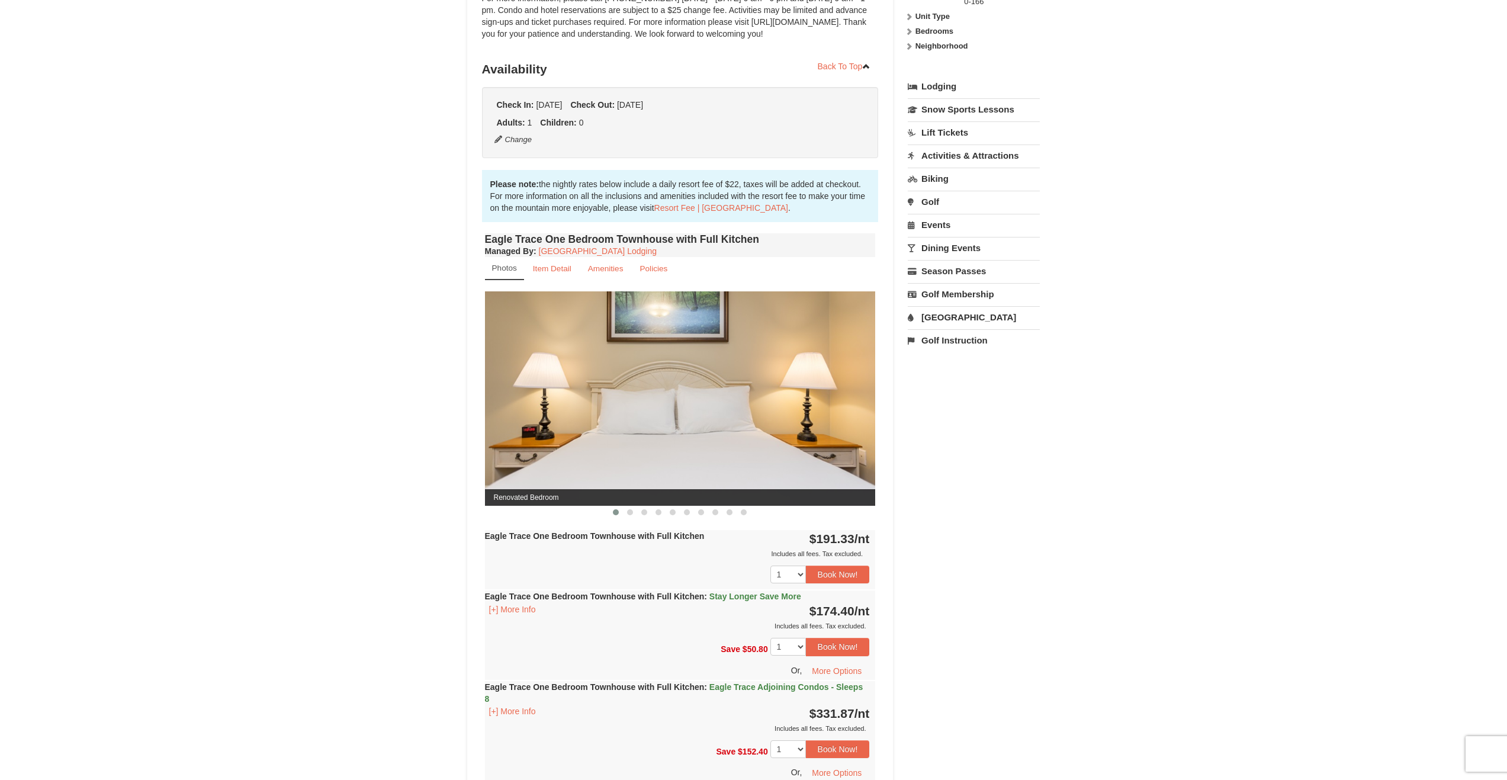
scroll to position [237, 0]
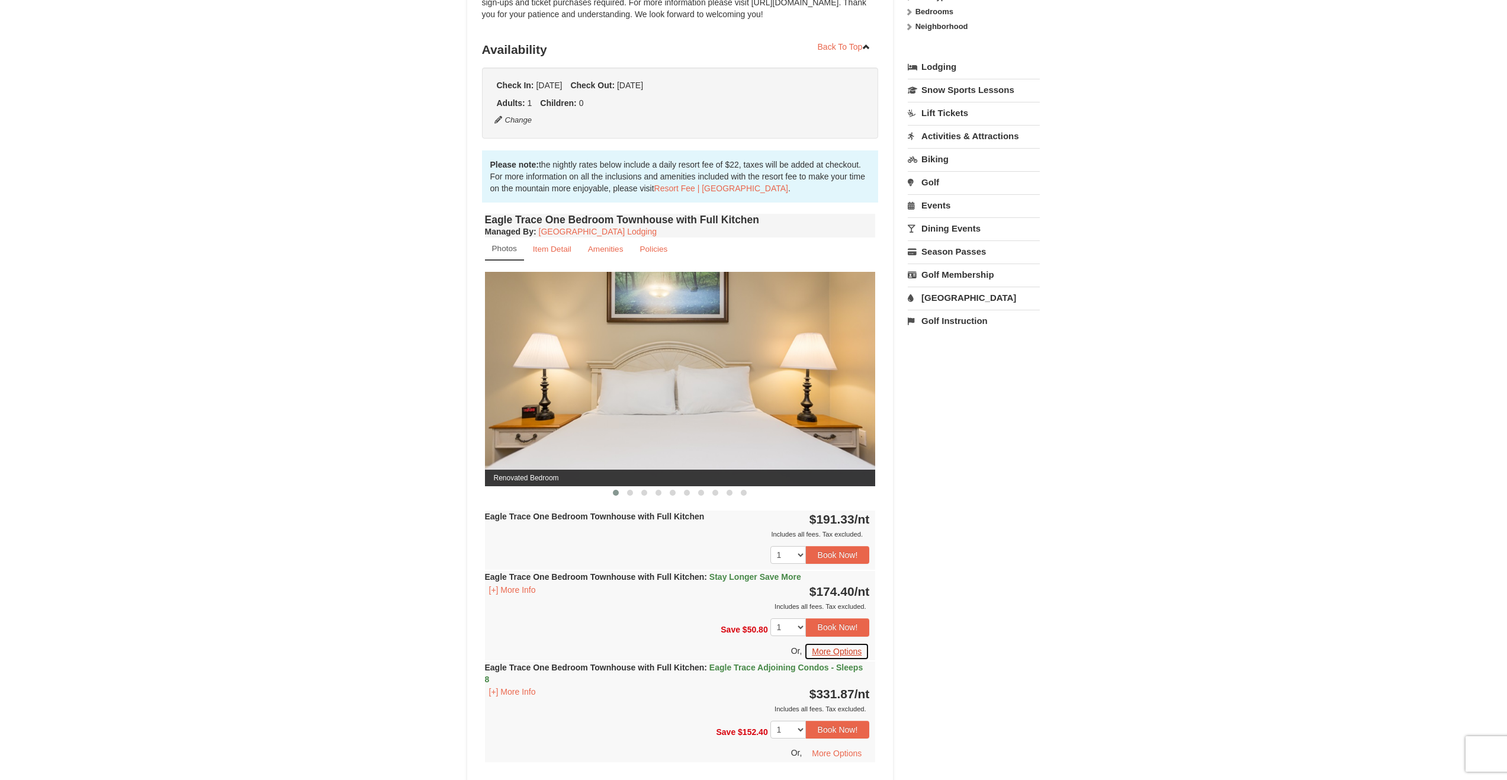
click at [831, 651] on button "More Options" at bounding box center [836, 651] width 65 height 18
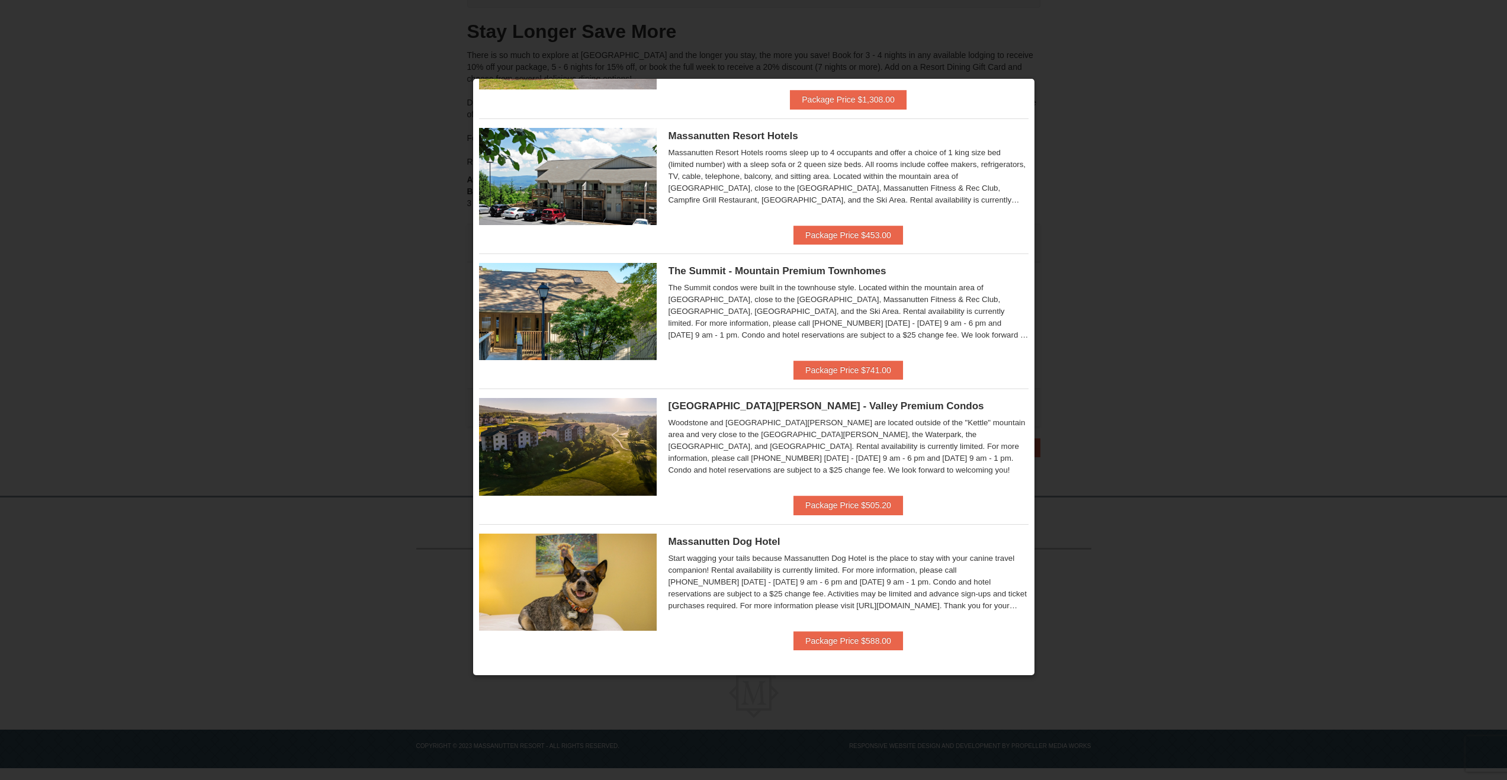
scroll to position [262, 0]
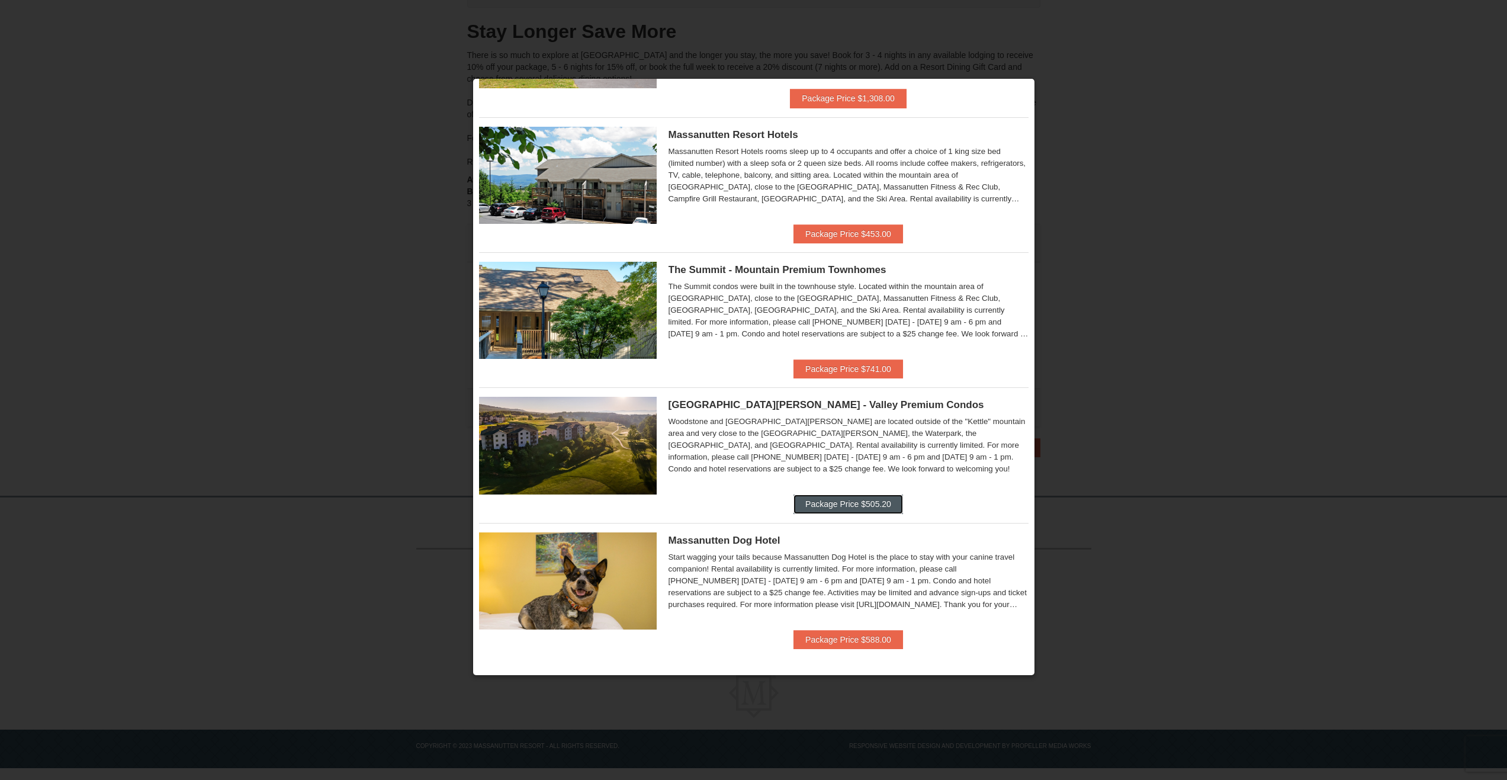
click at [844, 501] on button "Package Price $505.20" at bounding box center [848, 503] width 110 height 19
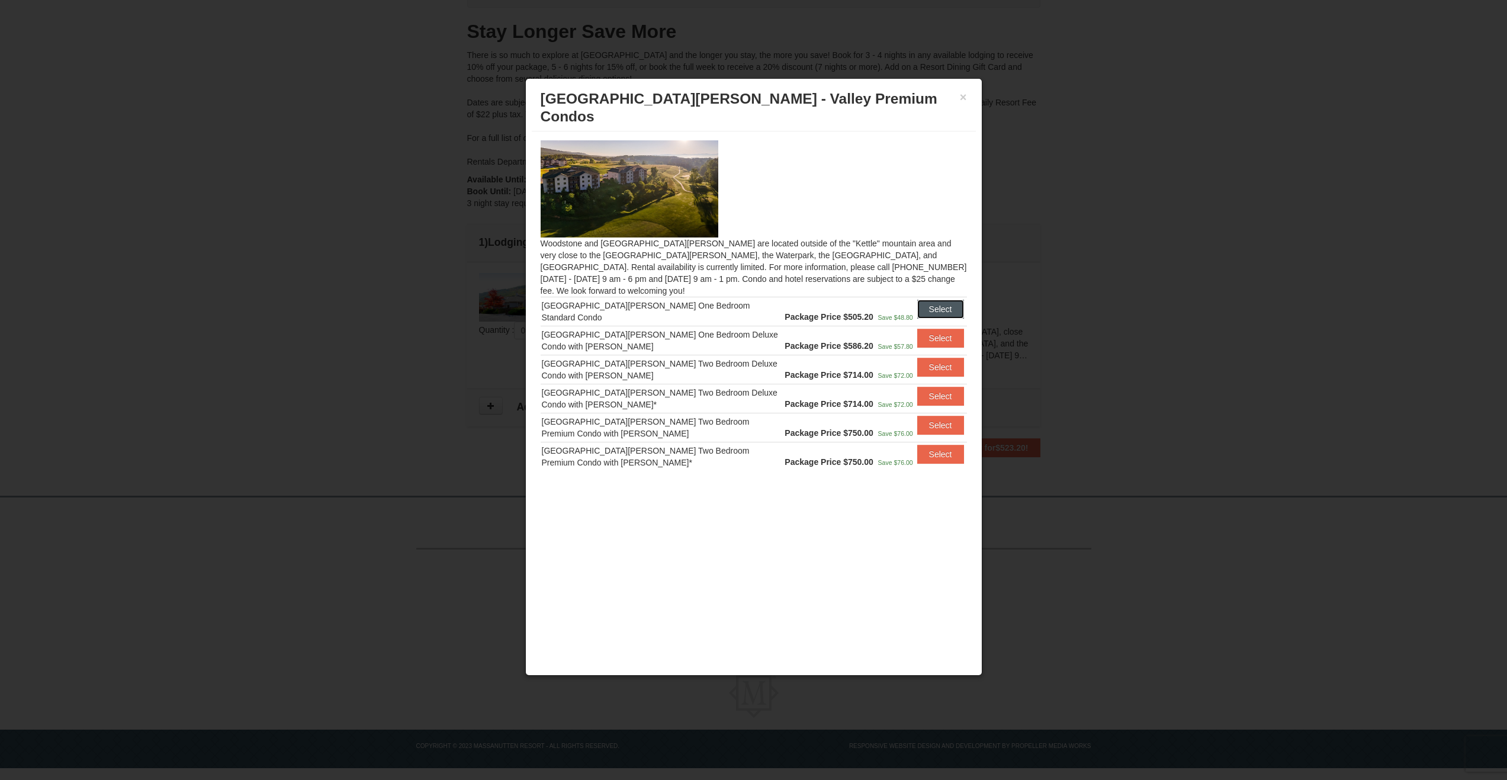
click at [938, 300] on button "Select" at bounding box center [940, 309] width 47 height 19
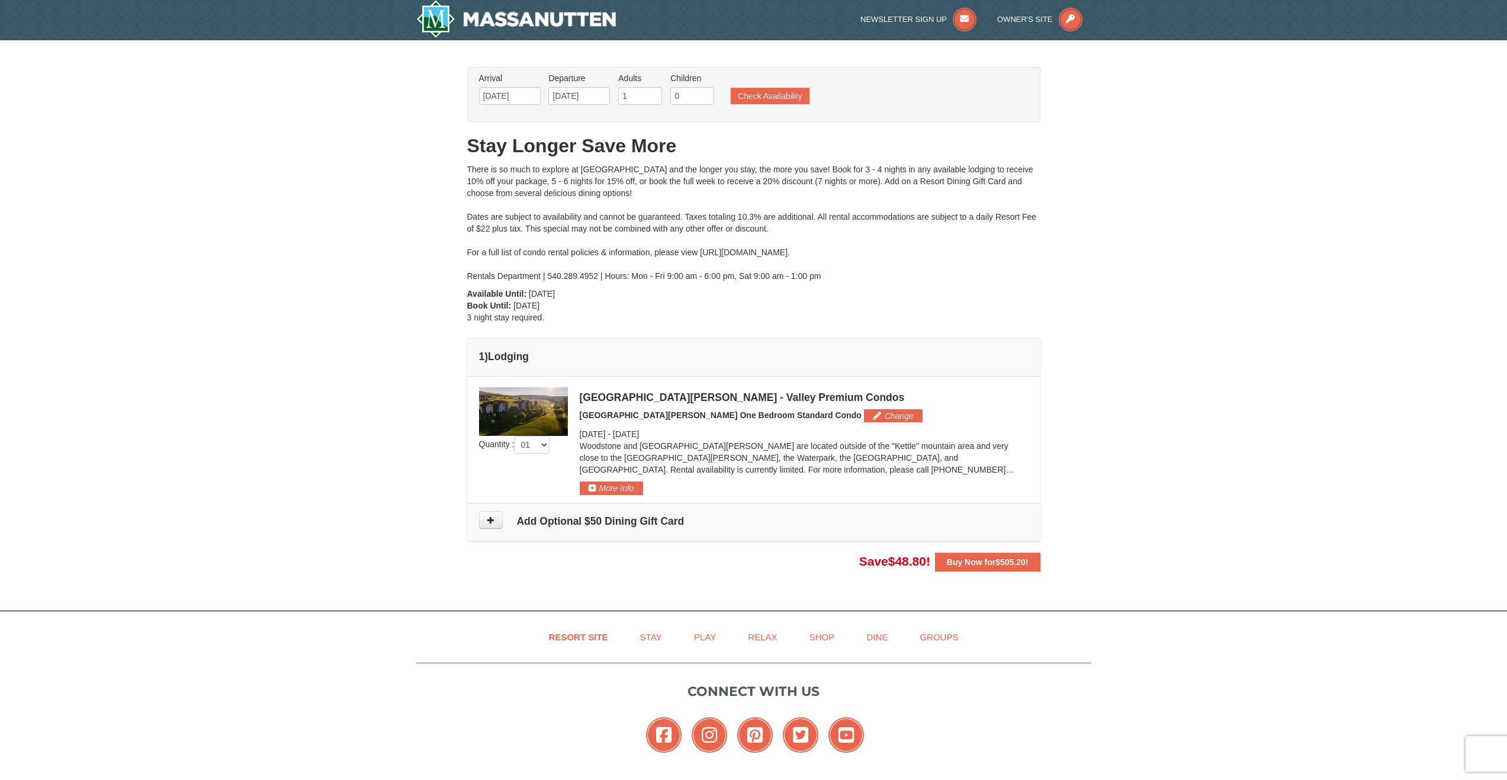
scroll to position [0, 0]
